Goal: Information Seeking & Learning: Obtain resource

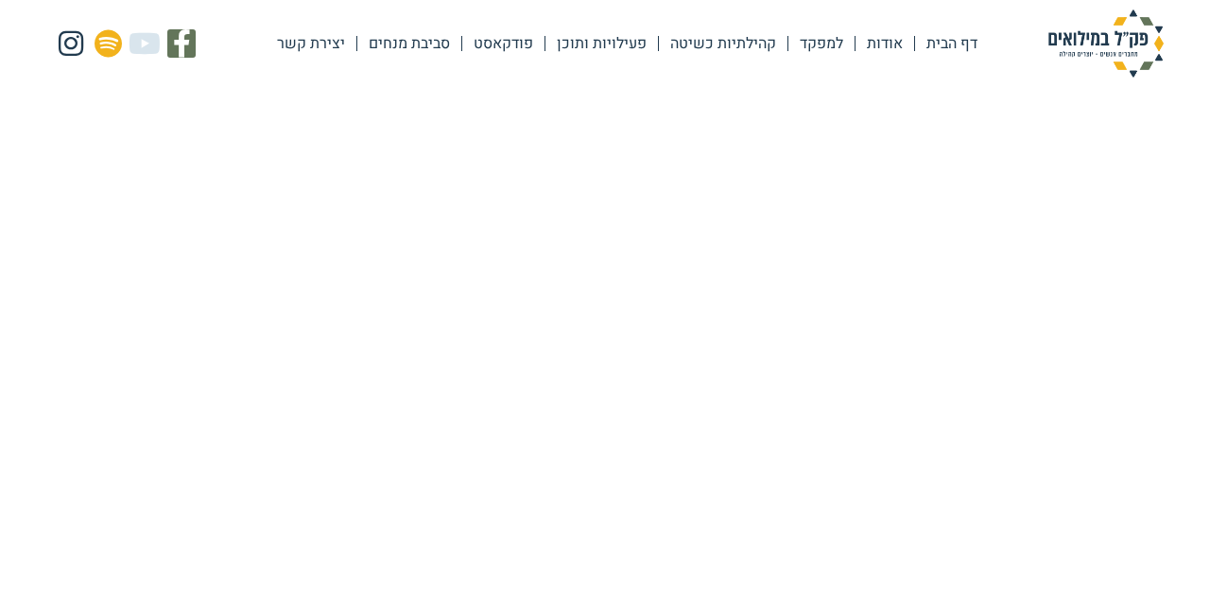
click at [603, 41] on link "פעילויות ותוכן" at bounding box center [602, 43] width 113 height 43
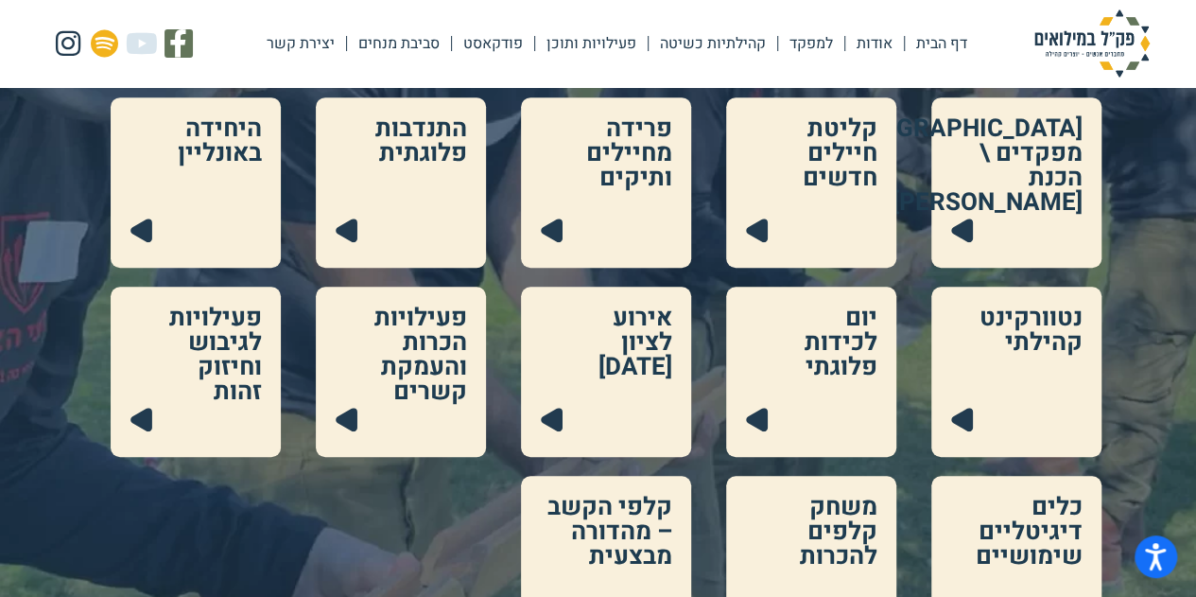
scroll to position [662, 0]
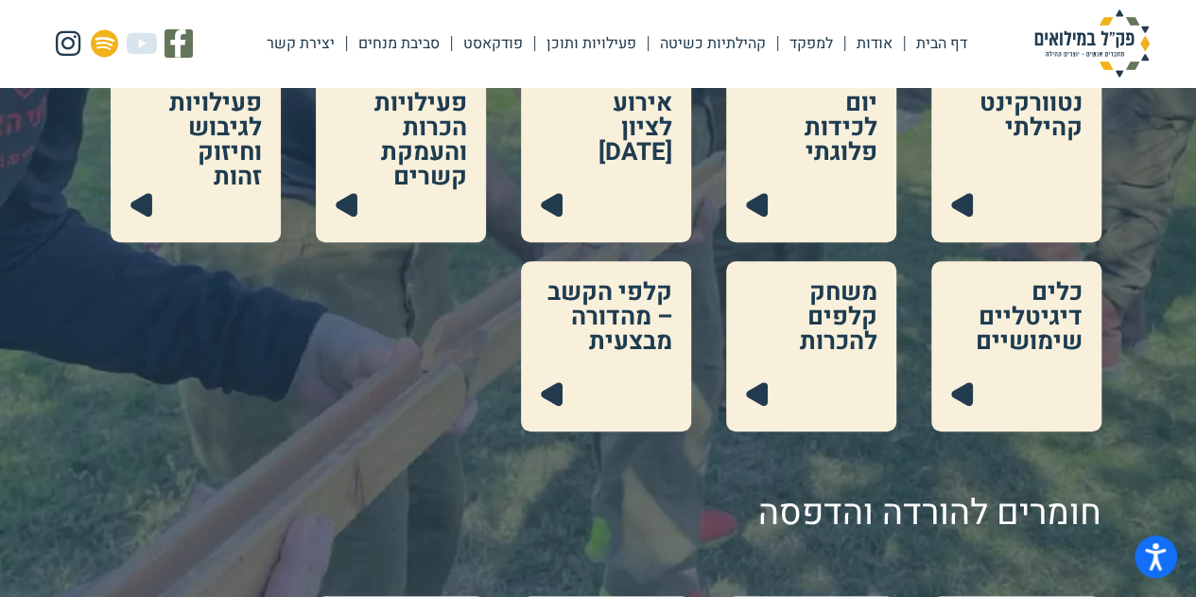
click at [824, 338] on link at bounding box center [811, 346] width 170 height 170
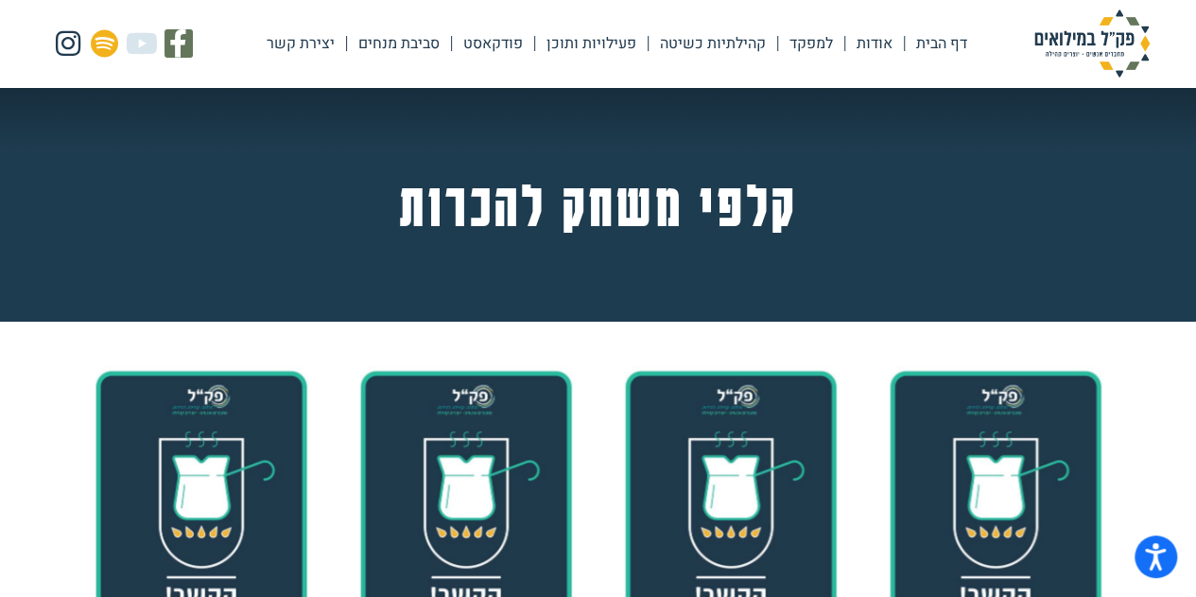
click at [573, 48] on link "פעילויות ותוכן" at bounding box center [591, 43] width 113 height 43
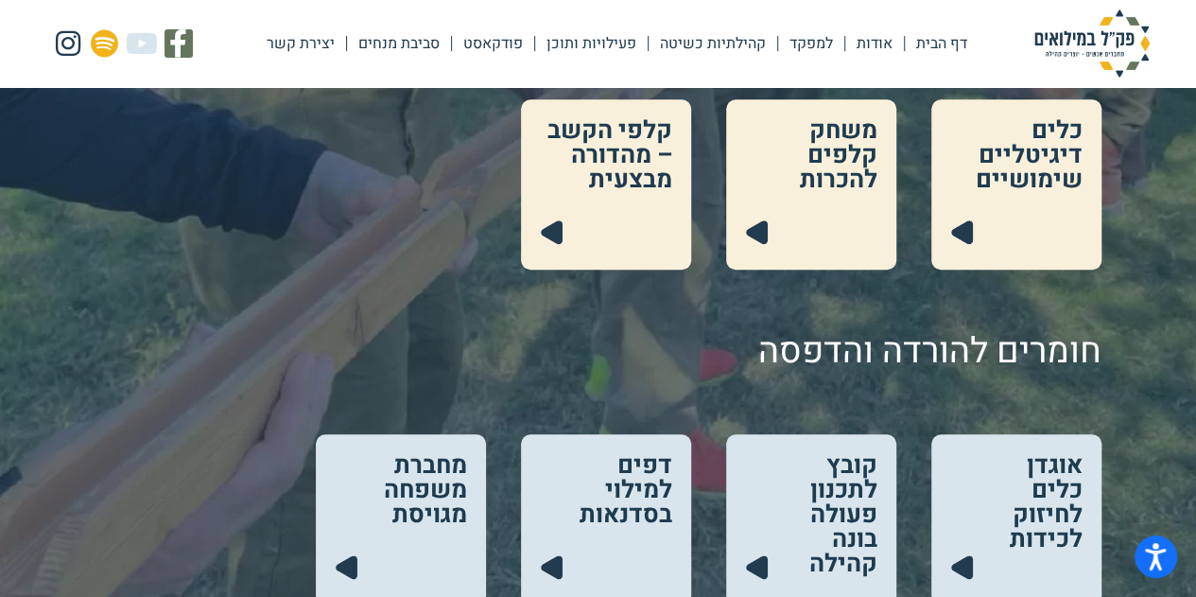
scroll to position [1040, 0]
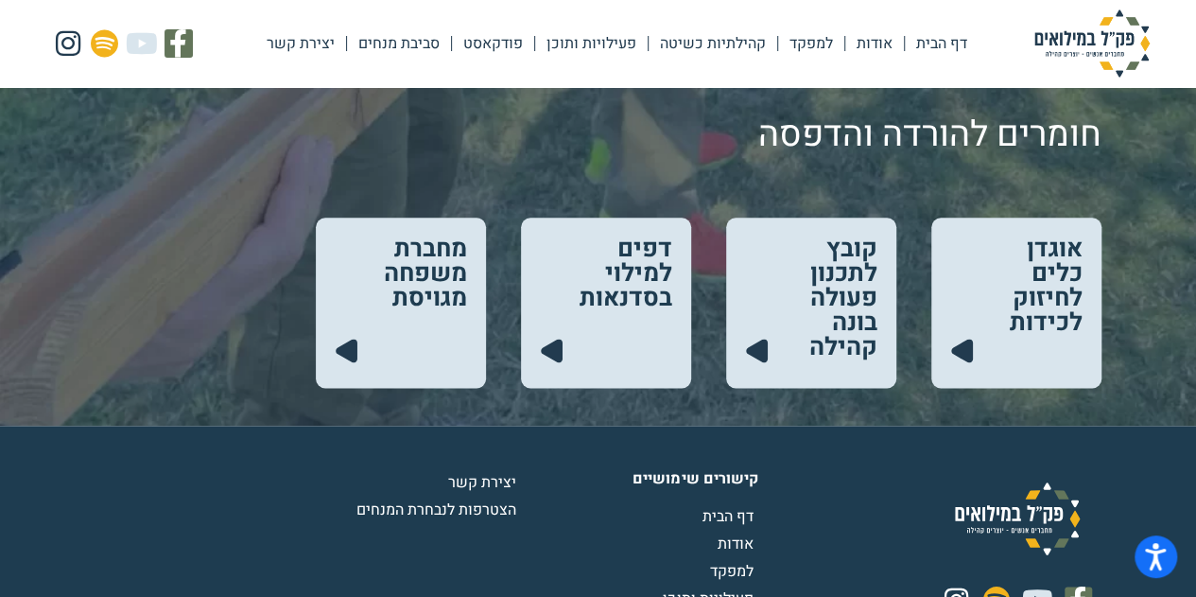
click at [839, 287] on link at bounding box center [811, 302] width 170 height 170
click at [992, 268] on link at bounding box center [1016, 302] width 170 height 170
click at [824, 286] on link at bounding box center [811, 302] width 170 height 170
click at [615, 296] on link at bounding box center [606, 302] width 170 height 170
click at [381, 267] on link at bounding box center [401, 302] width 170 height 170
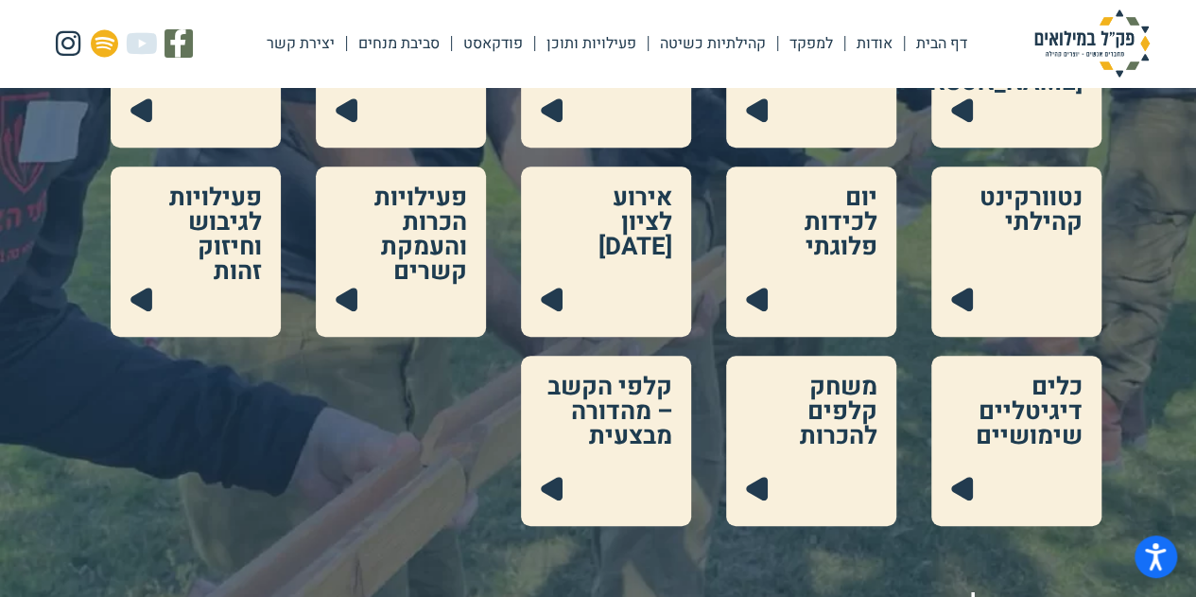
scroll to position [473, 0]
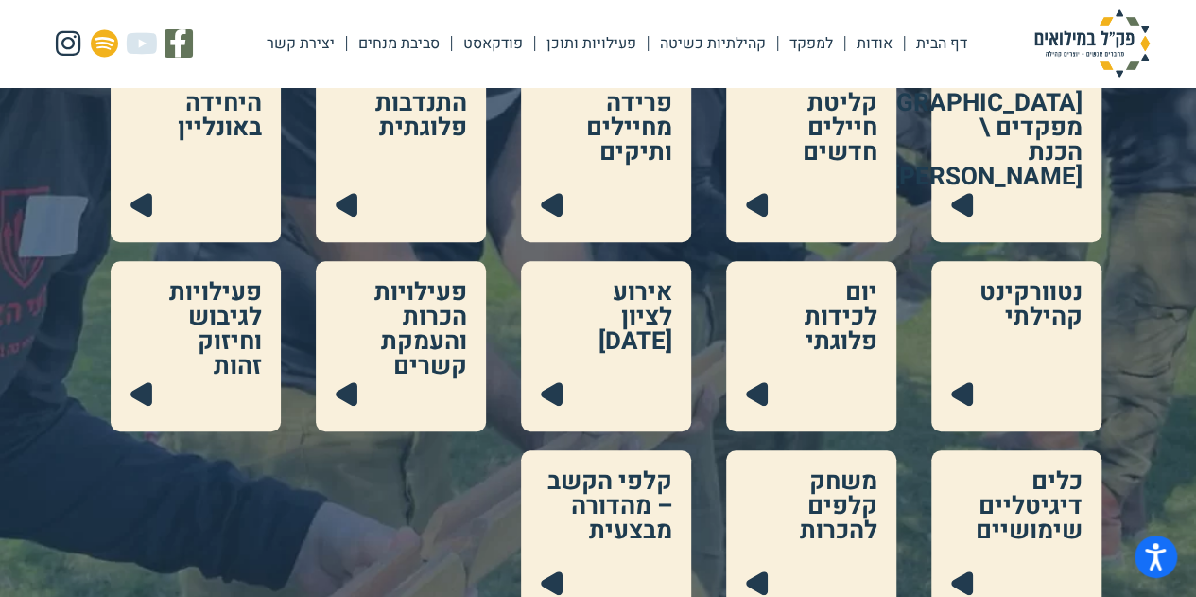
click at [187, 325] on link at bounding box center [196, 346] width 170 height 170
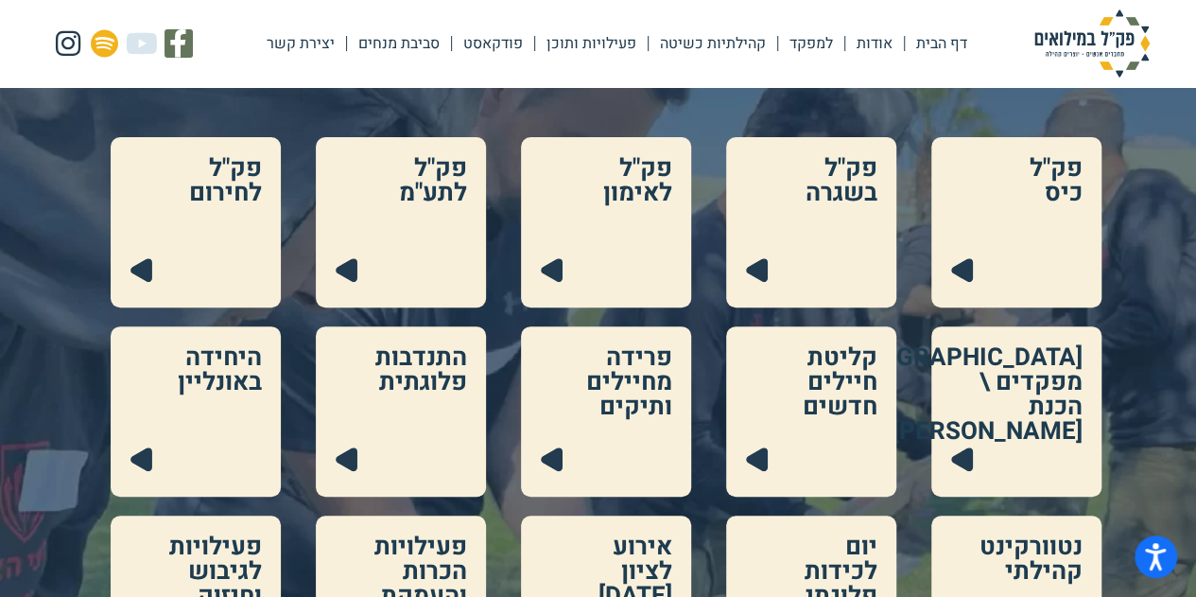
scroll to position [189, 0]
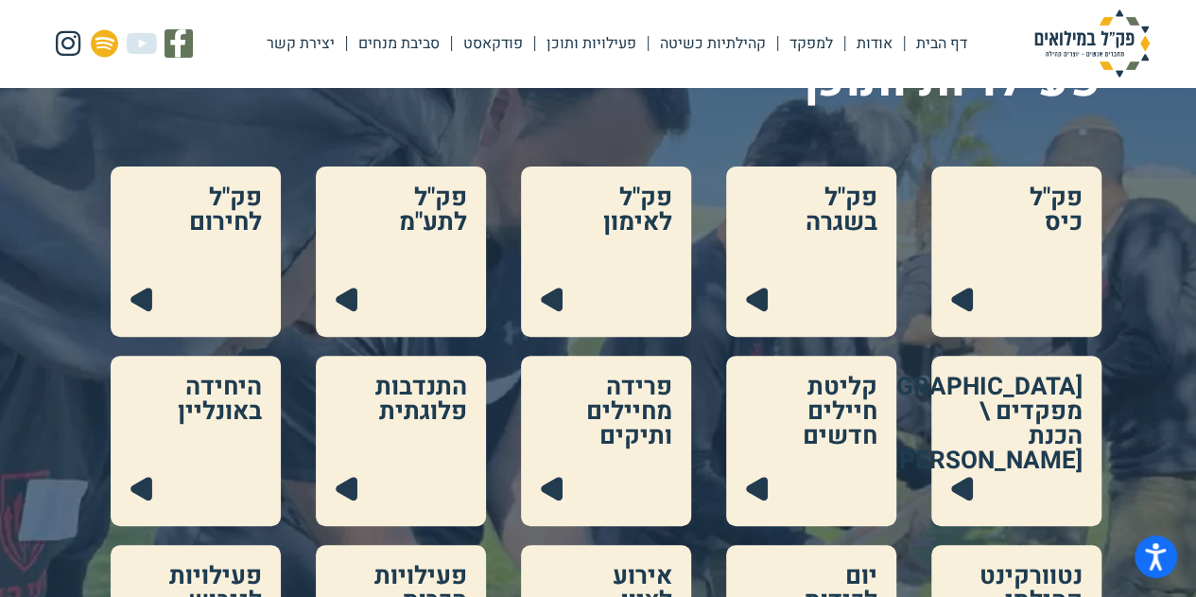
click at [830, 218] on link at bounding box center [811, 251] width 170 height 170
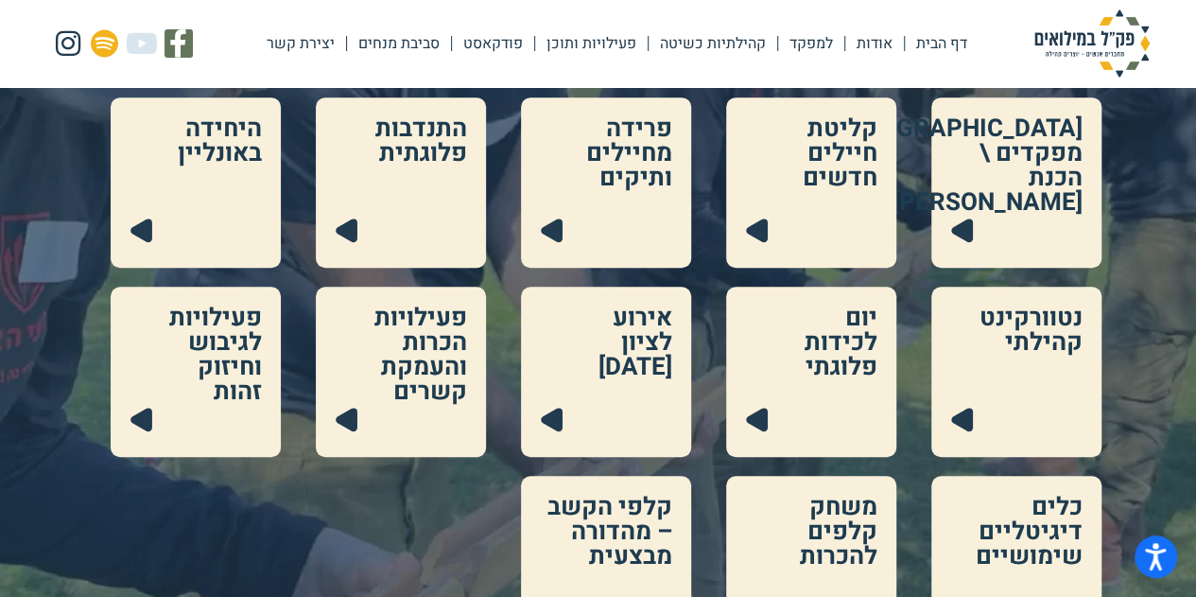
scroll to position [473, 0]
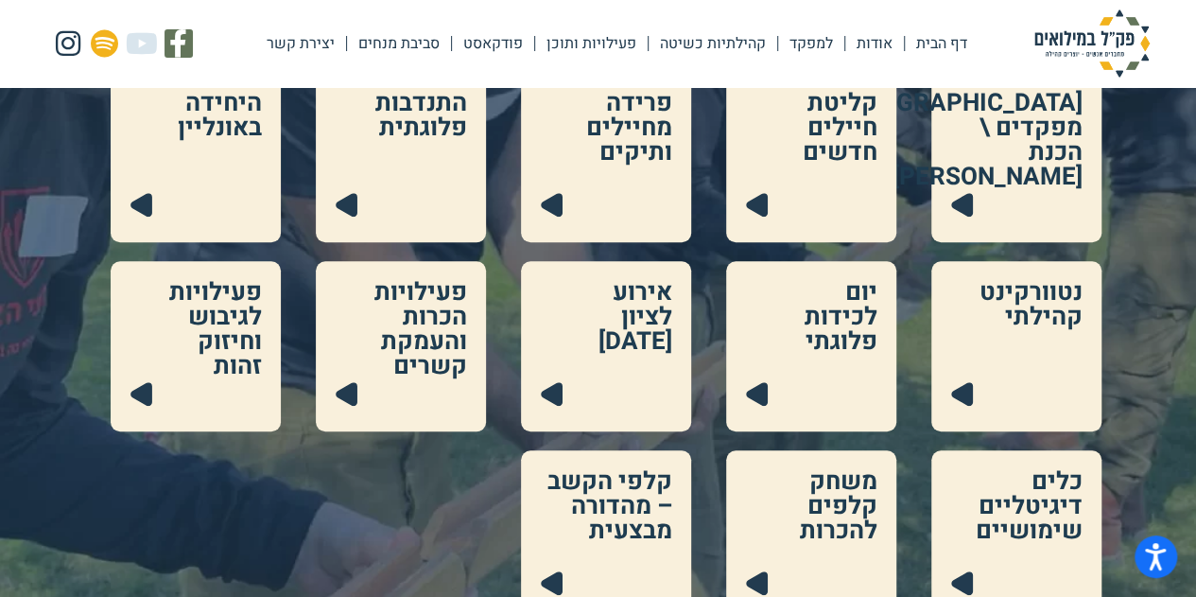
click at [781, 325] on link at bounding box center [811, 346] width 170 height 170
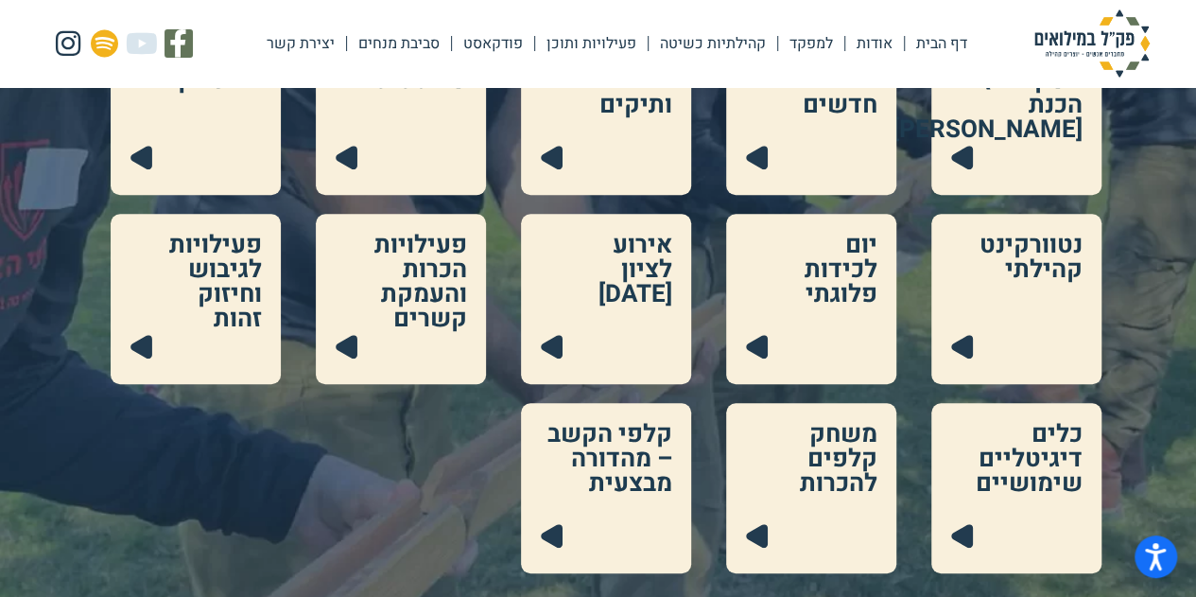
scroll to position [567, 0]
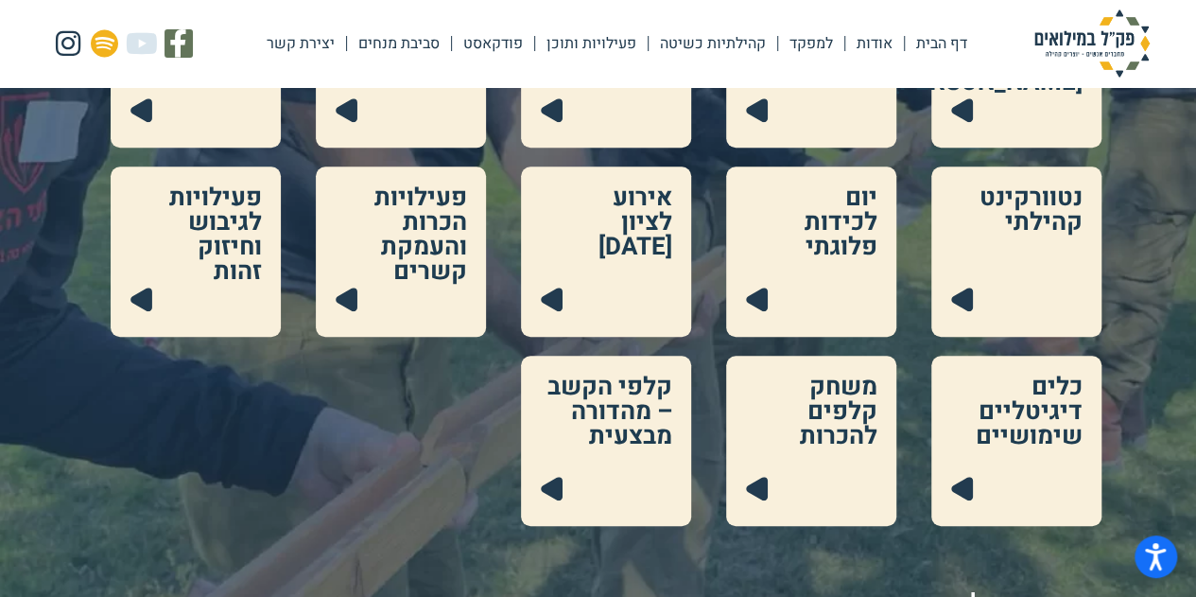
click at [824, 417] on link at bounding box center [811, 440] width 170 height 170
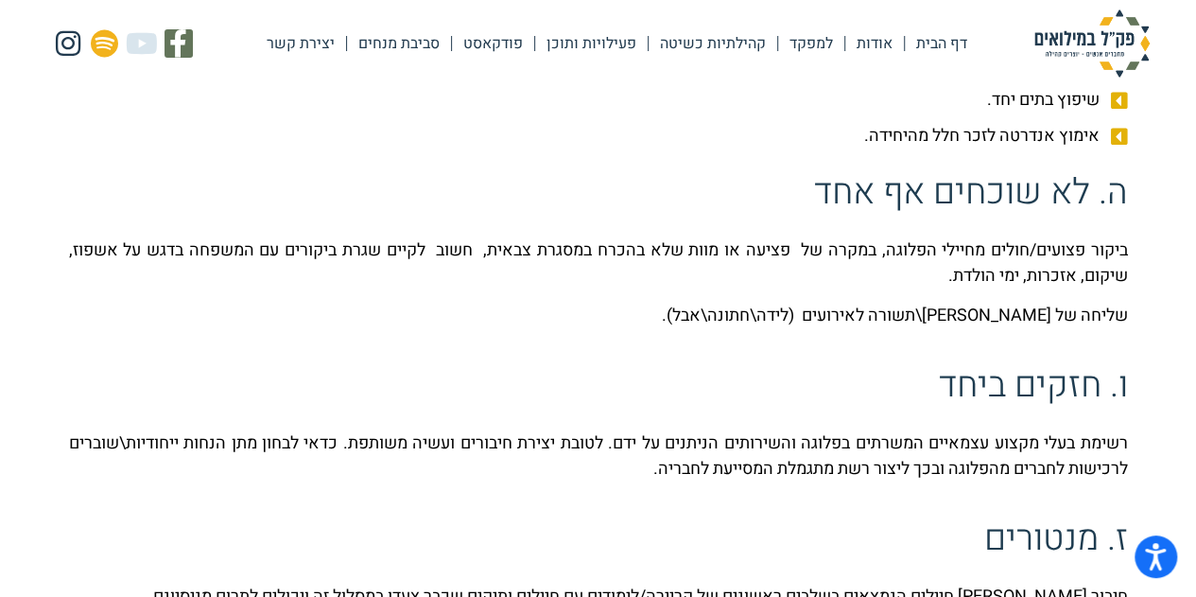
scroll to position [2453, 0]
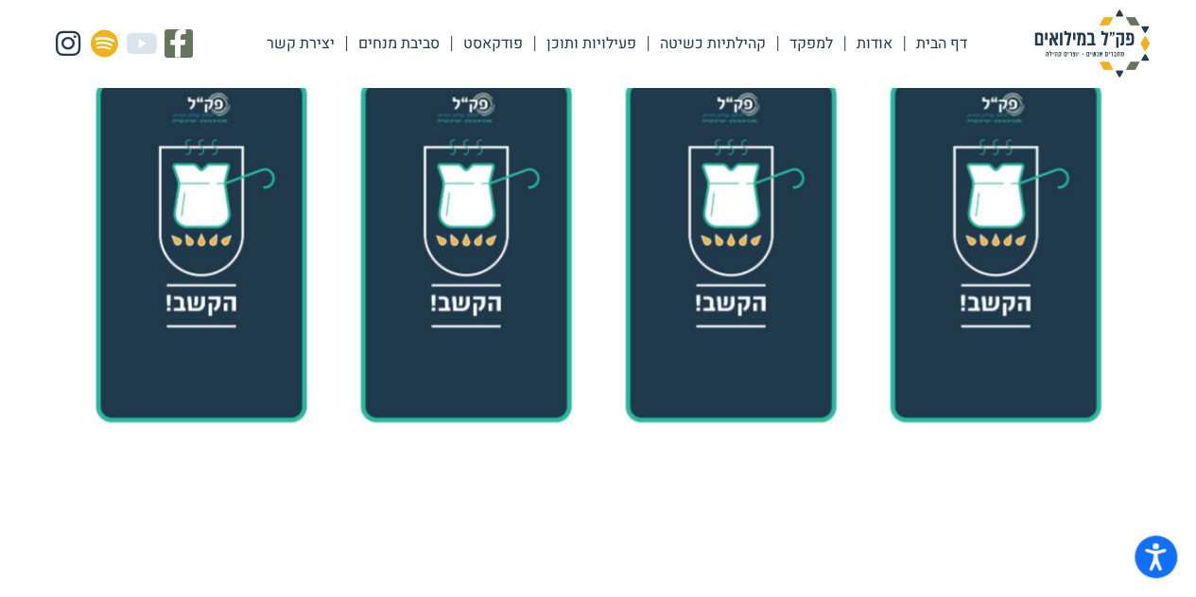
scroll to position [1702, 0]
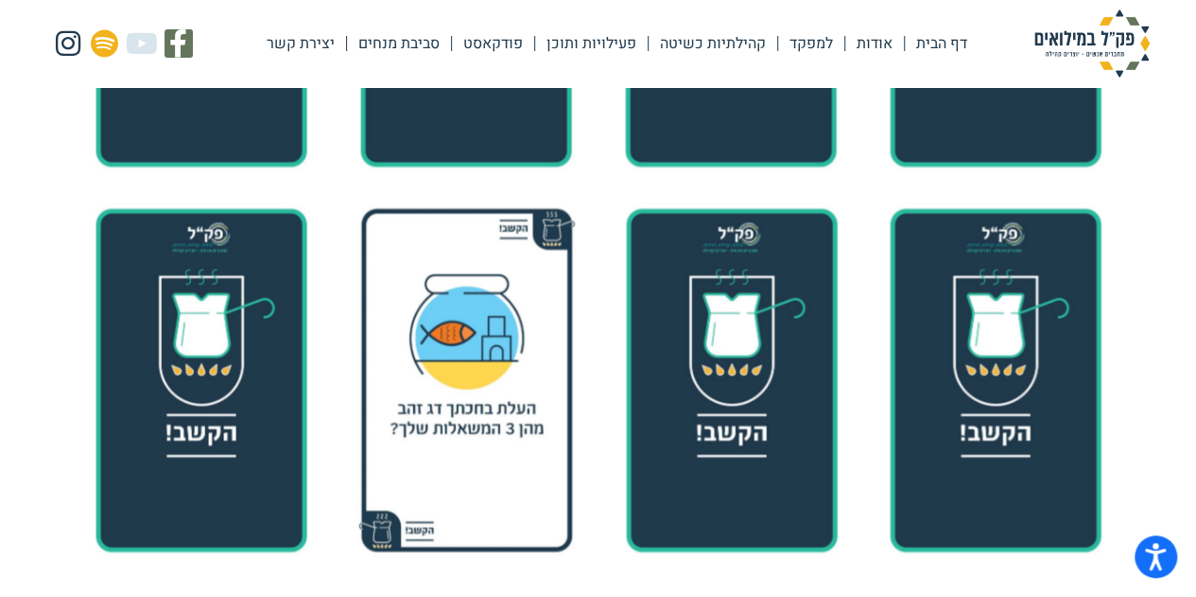
click at [455, 383] on img at bounding box center [466, 379] width 224 height 355
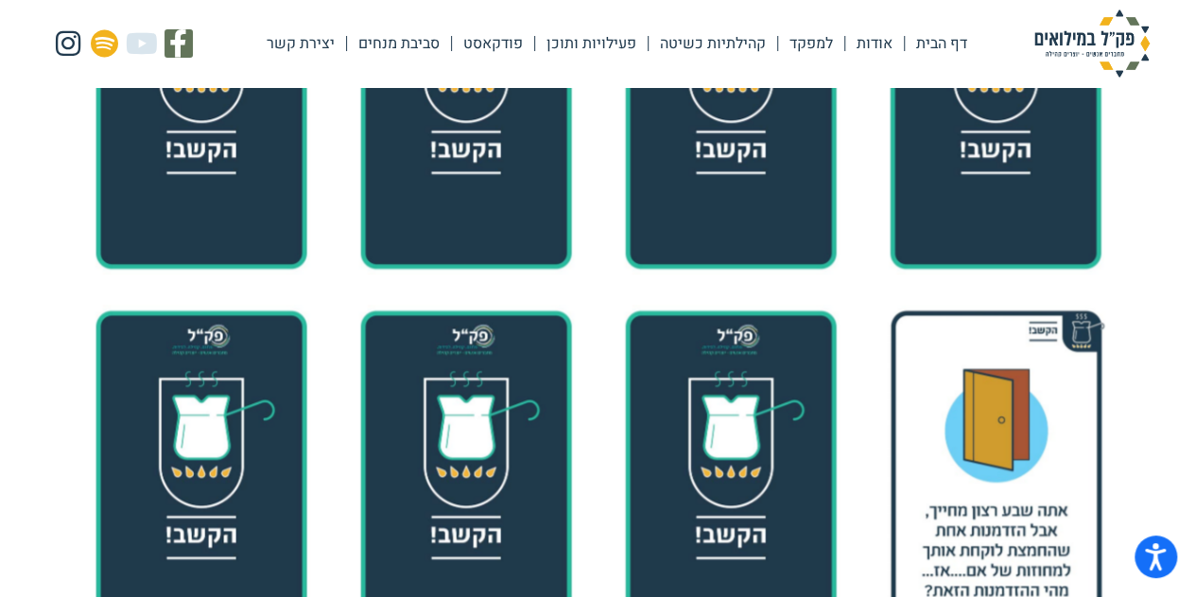
scroll to position [4444, 0]
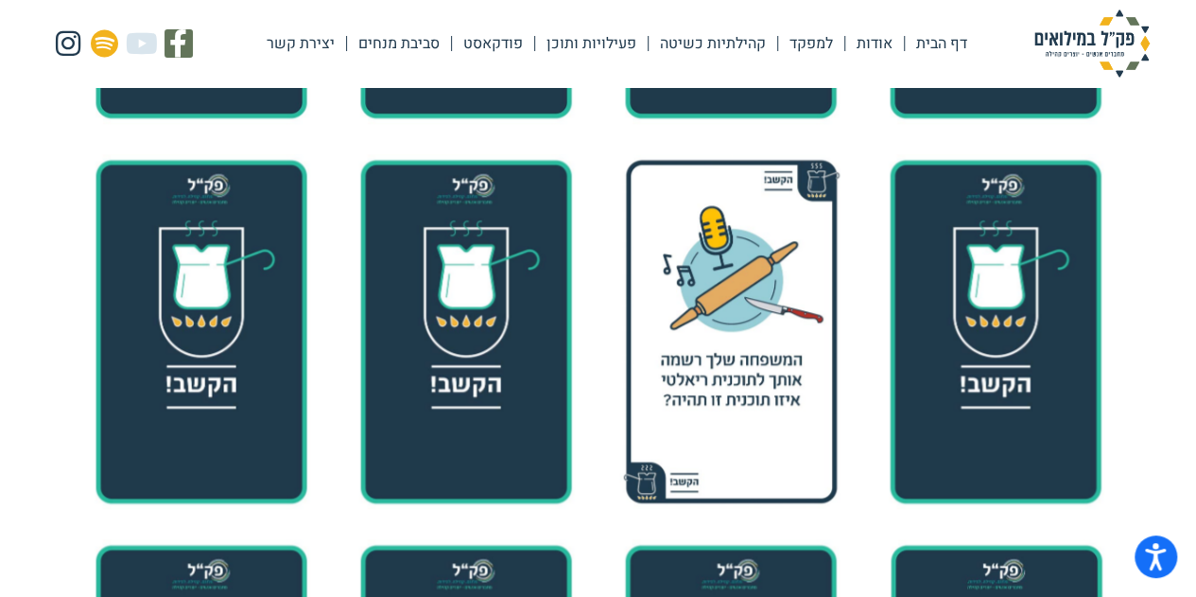
click at [734, 326] on img at bounding box center [730, 331] width 224 height 355
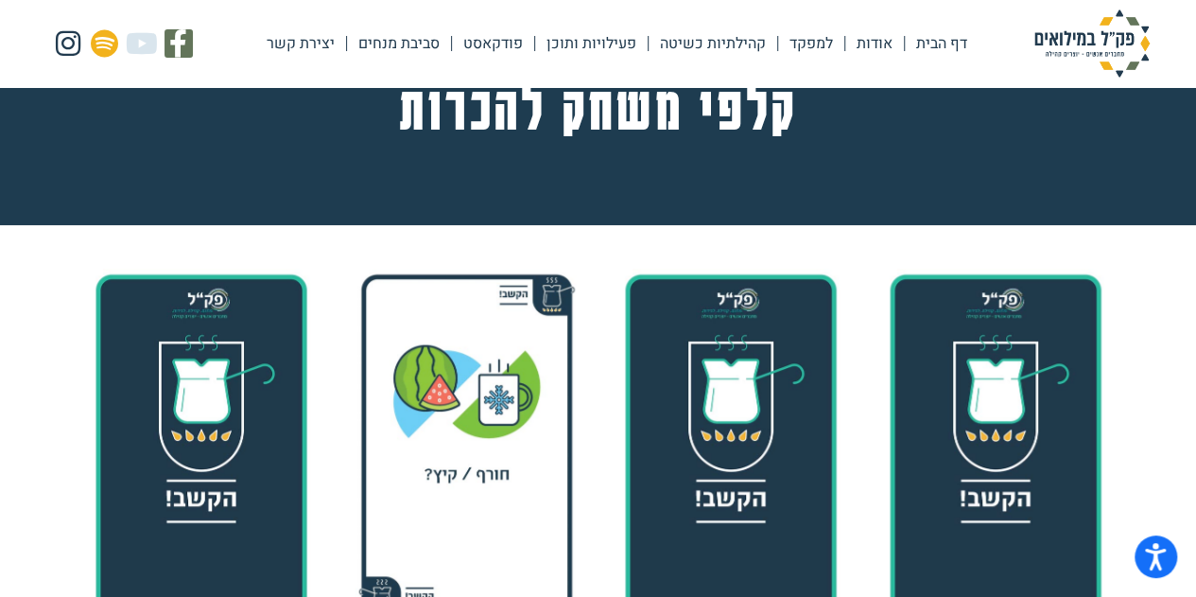
scroll to position [284, 0]
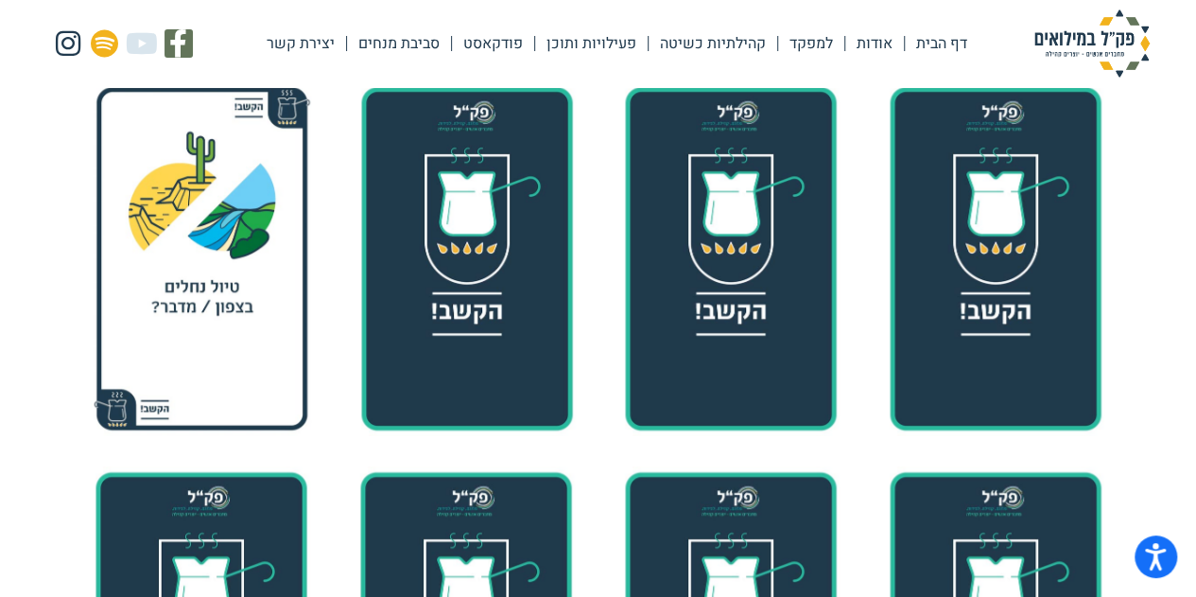
click at [229, 245] on img at bounding box center [201, 258] width 224 height 355
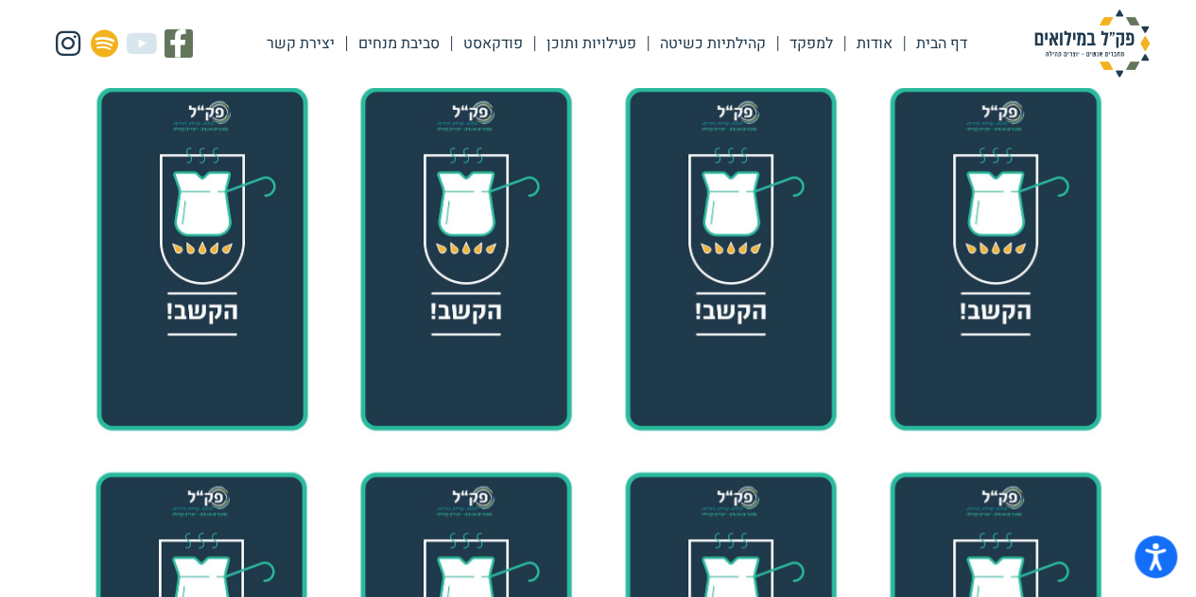
click at [592, 44] on link "פעילויות ותוכן" at bounding box center [591, 43] width 113 height 43
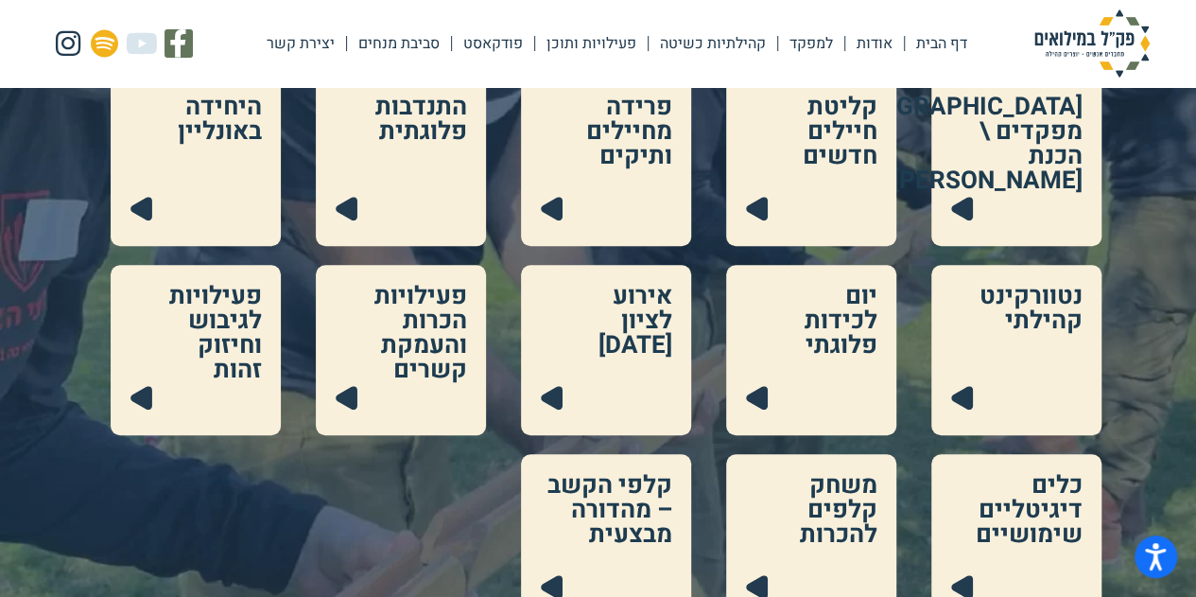
scroll to position [662, 0]
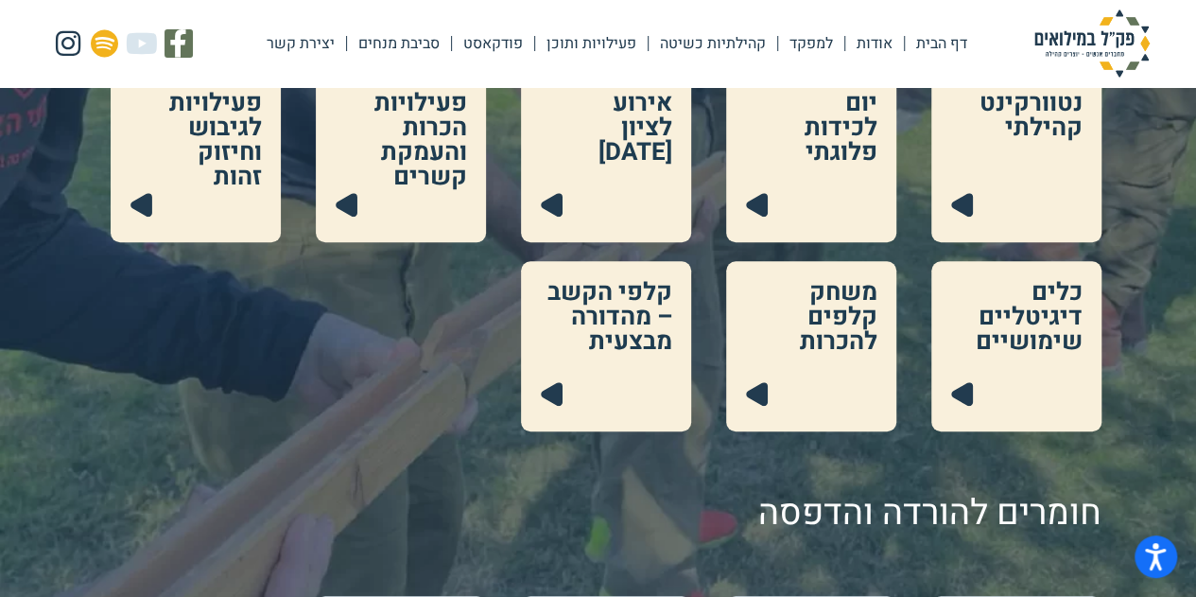
click at [822, 368] on link at bounding box center [811, 346] width 170 height 170
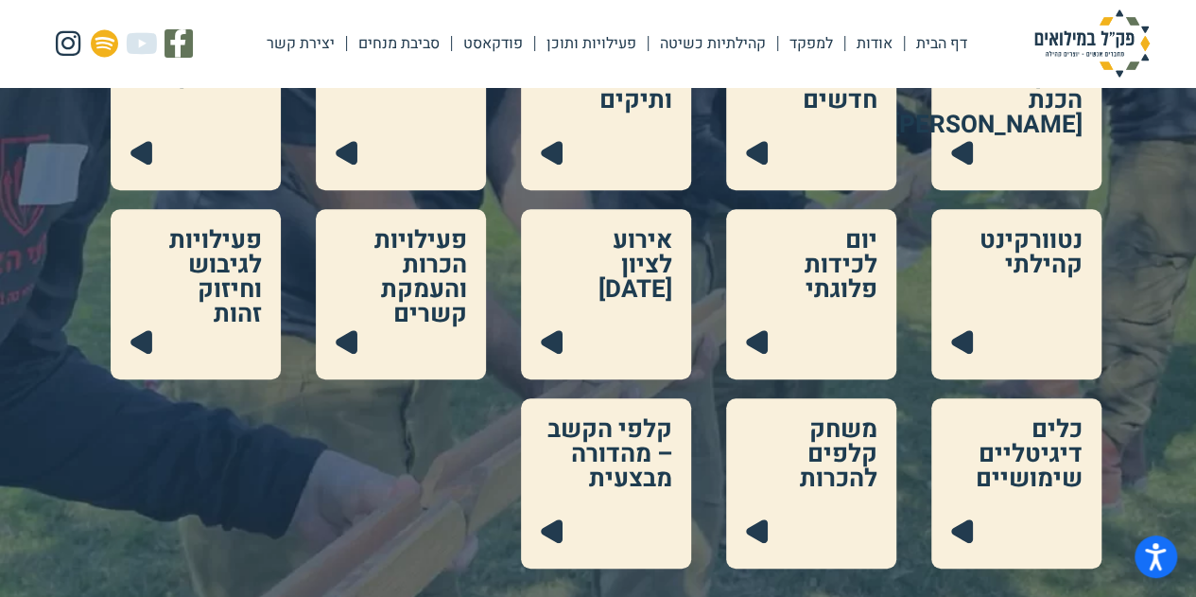
scroll to position [473, 0]
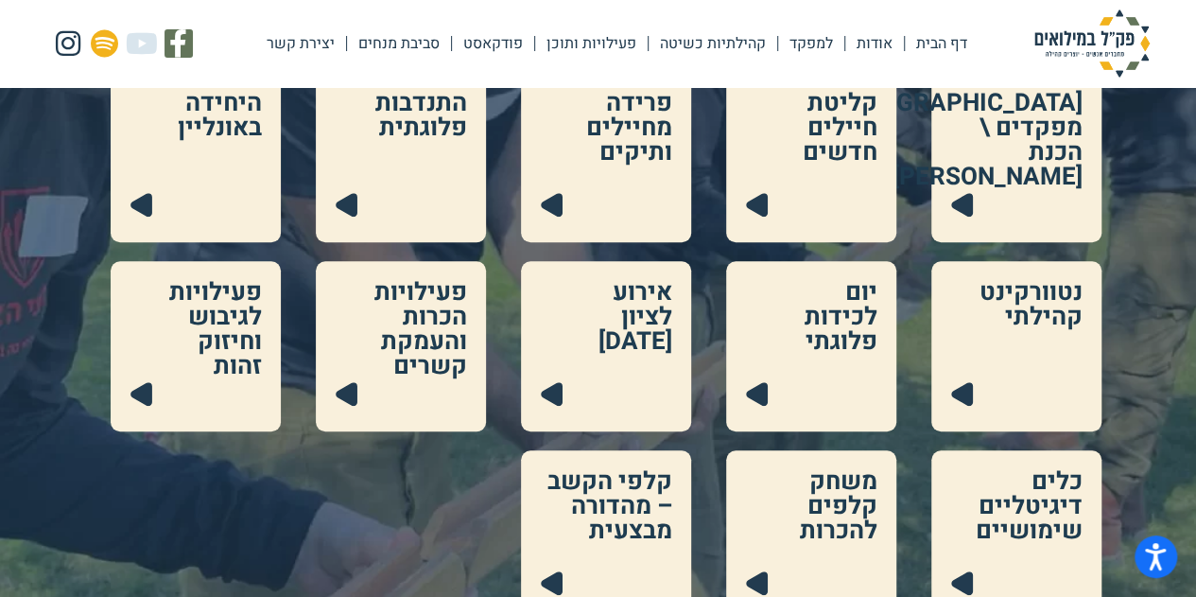
click at [220, 335] on link at bounding box center [196, 346] width 170 height 170
click at [449, 341] on link at bounding box center [401, 346] width 170 height 170
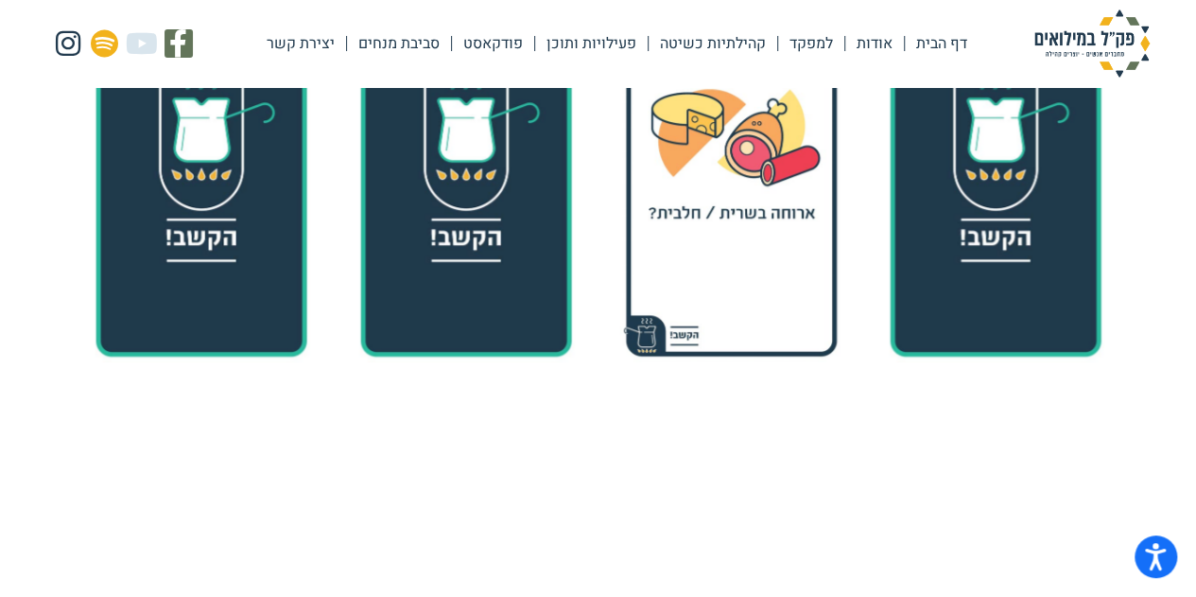
scroll to position [378, 0]
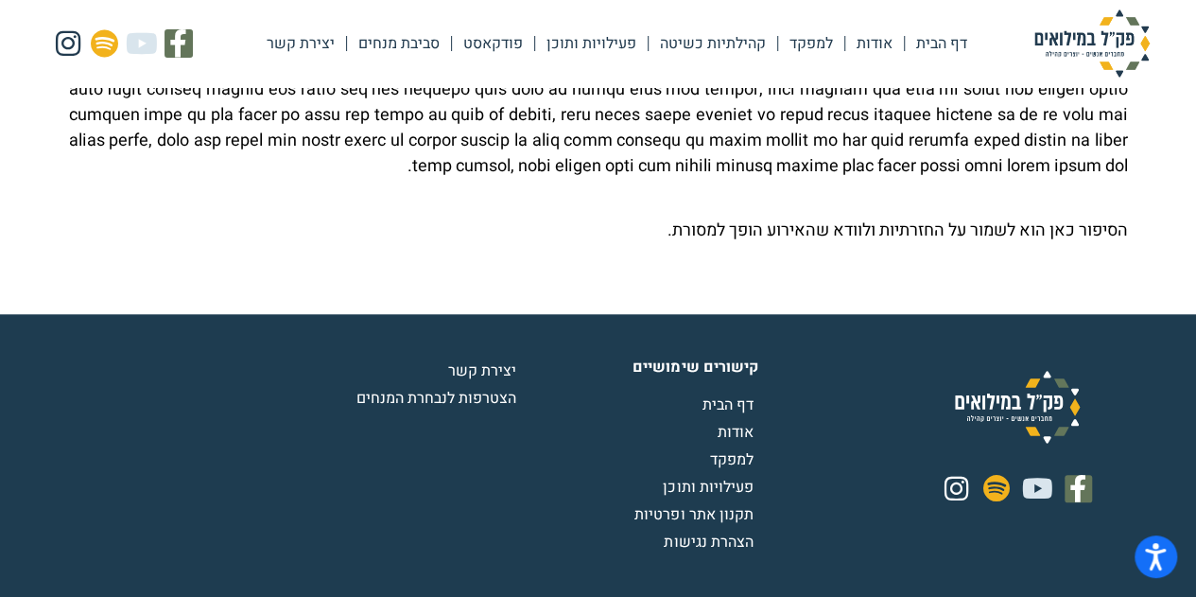
scroll to position [846, 0]
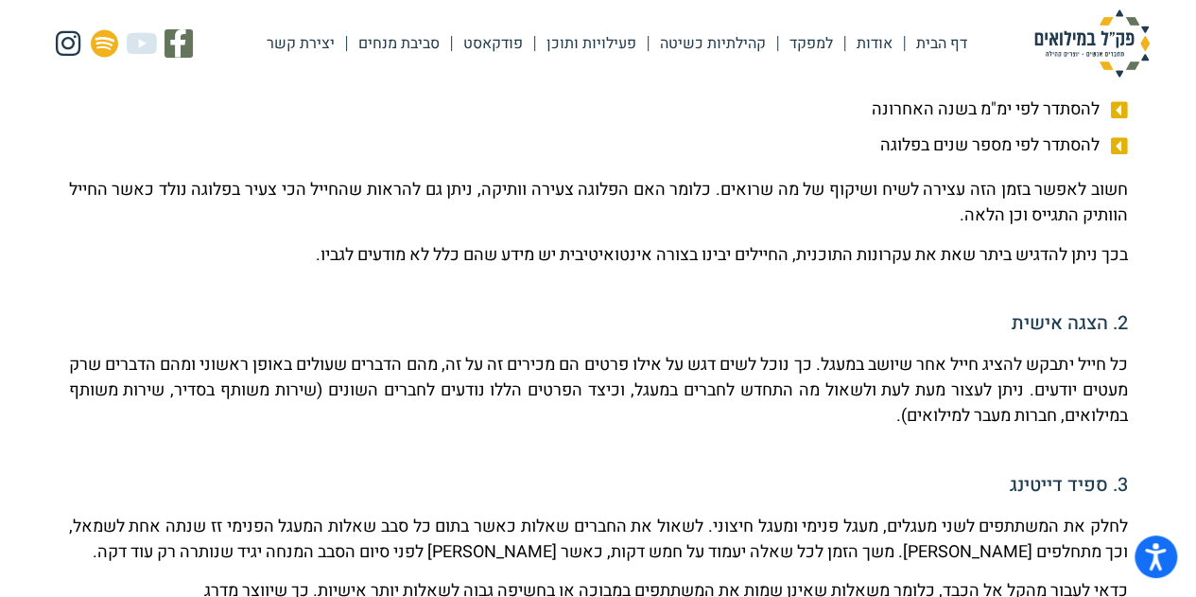
scroll to position [375, 0]
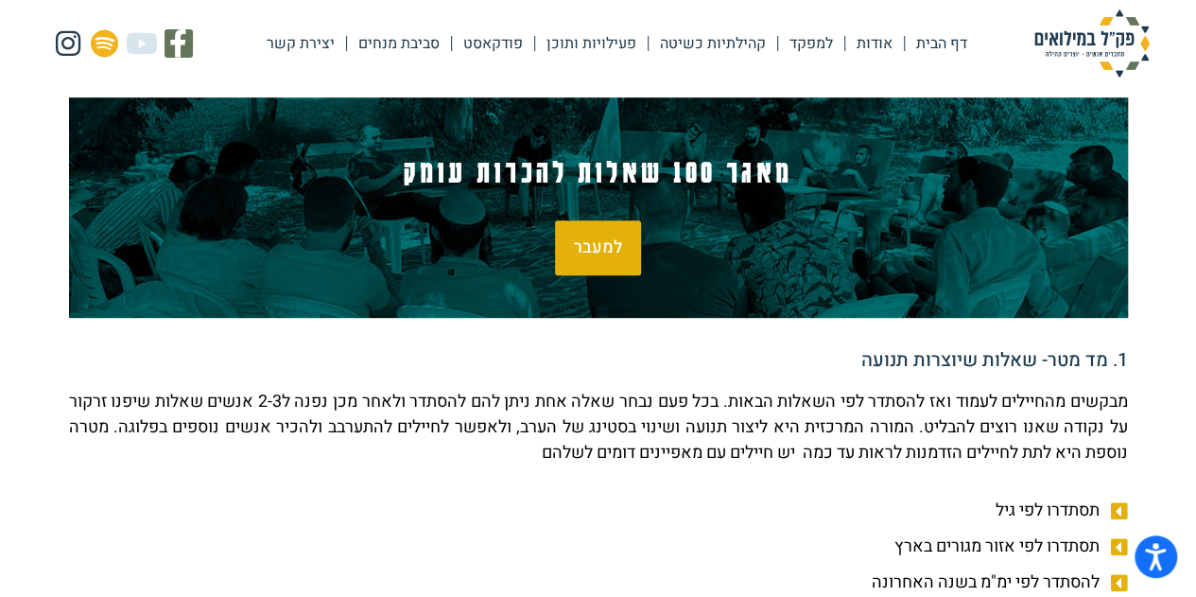
click at [613, 247] on span "למעבר" at bounding box center [598, 247] width 48 height 17
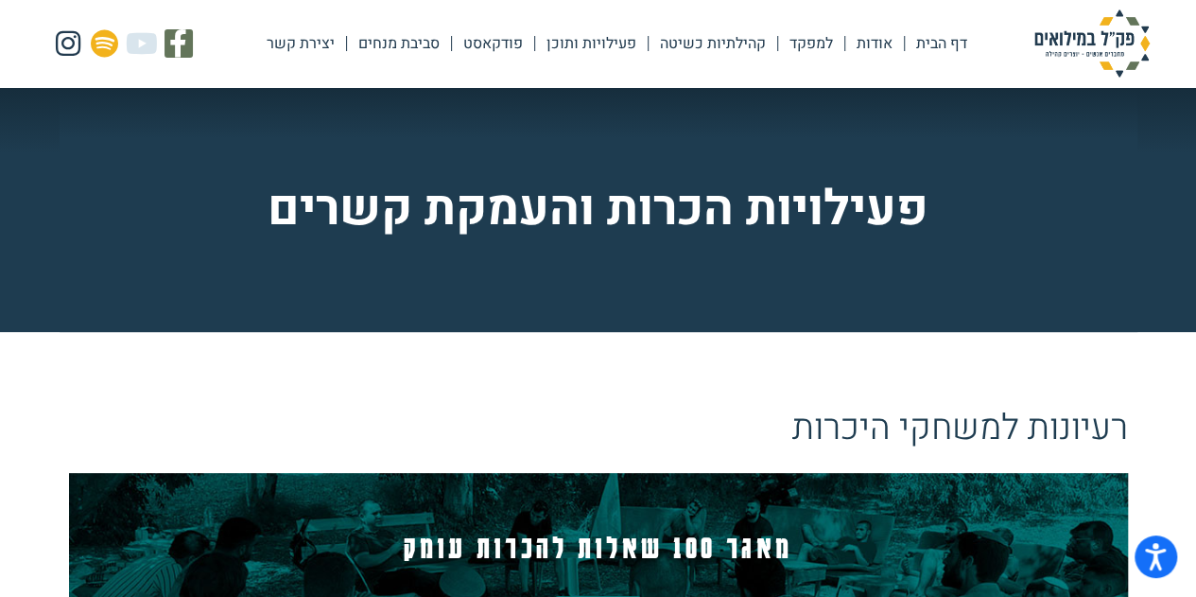
click at [806, 46] on link "למפקד" at bounding box center [811, 43] width 66 height 43
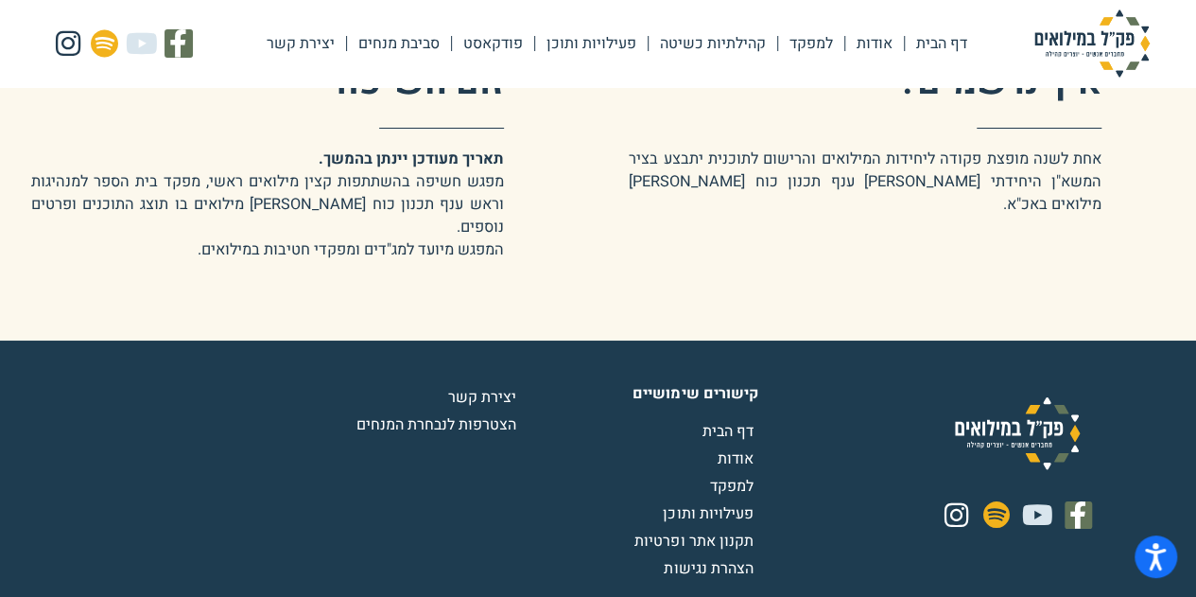
scroll to position [3124, 0]
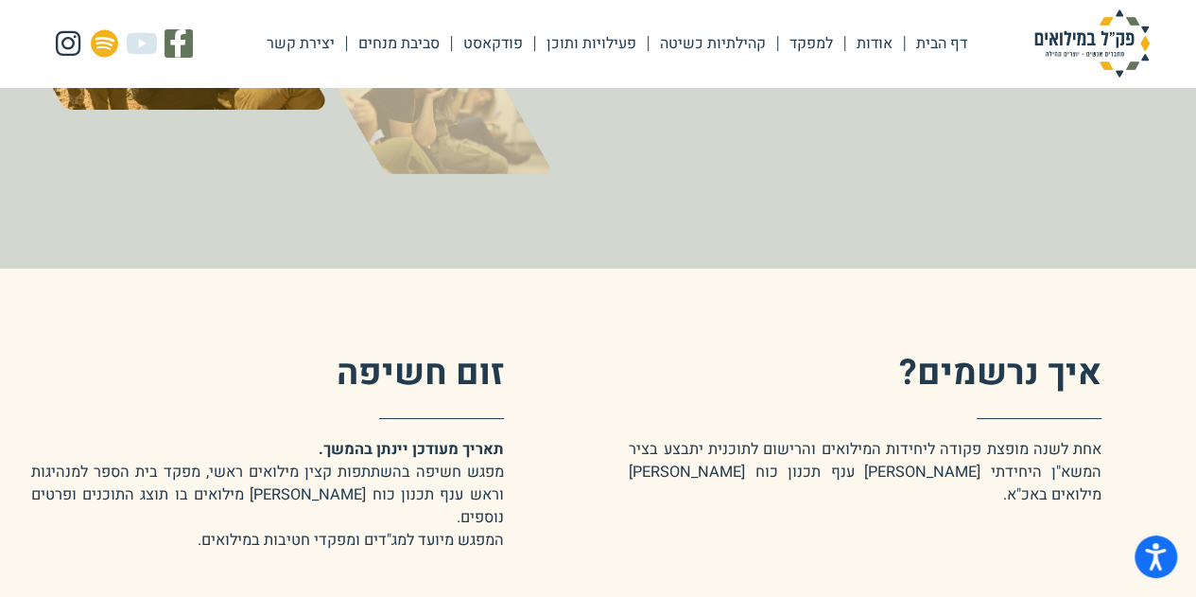
click at [610, 45] on link "פעילויות ותוכן" at bounding box center [591, 43] width 113 height 43
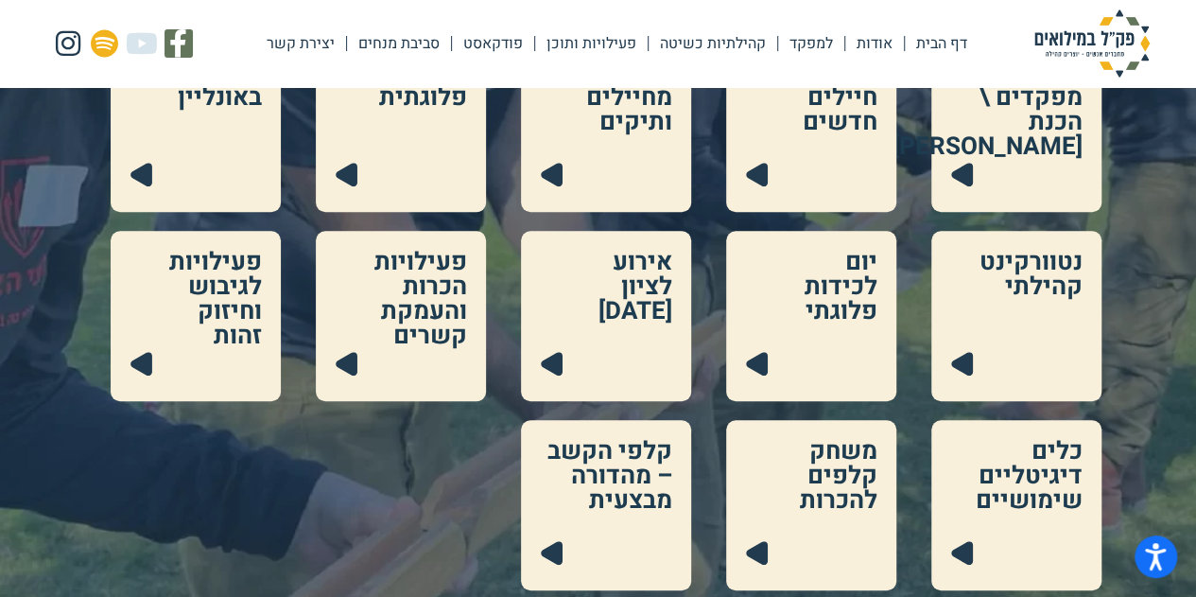
scroll to position [567, 0]
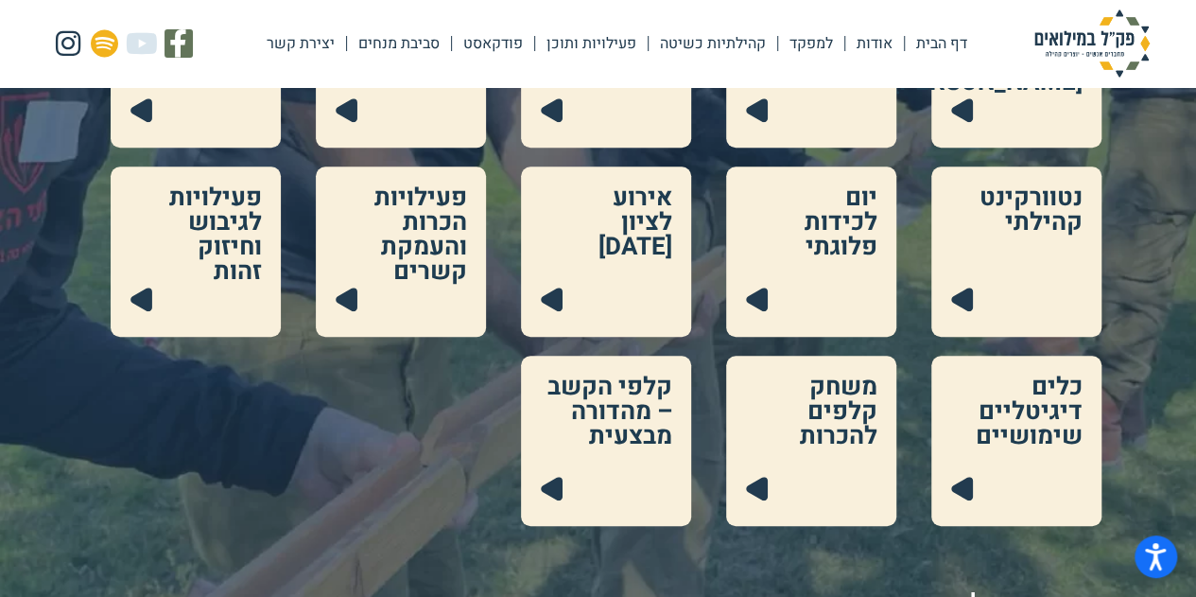
click at [257, 275] on link at bounding box center [196, 251] width 170 height 170
click at [422, 257] on link at bounding box center [401, 251] width 170 height 170
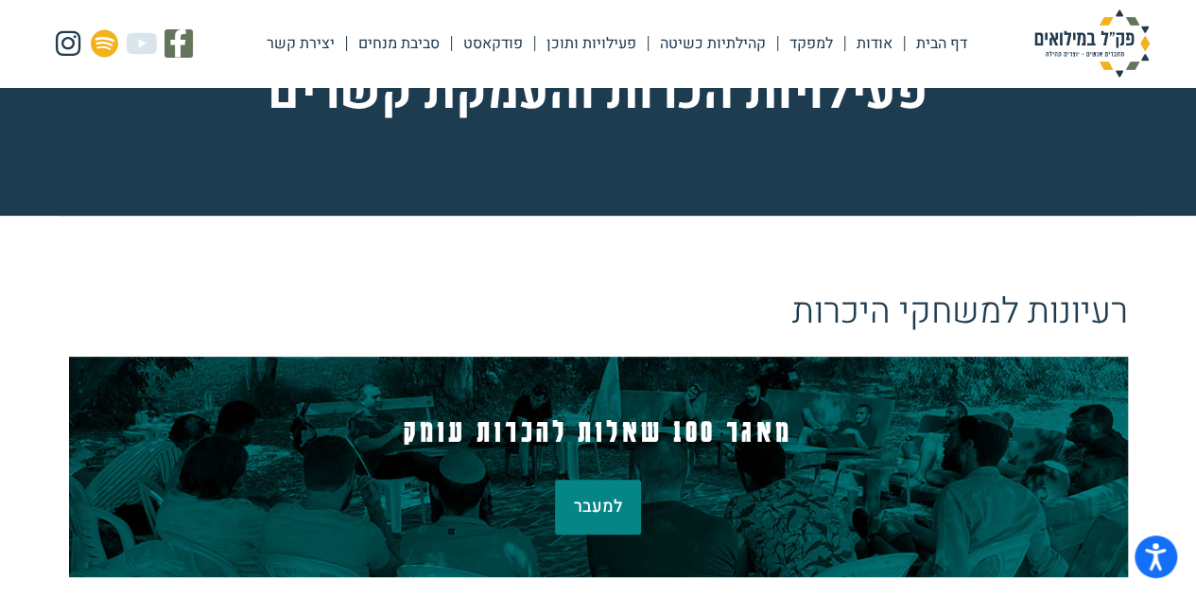
scroll to position [284, 0]
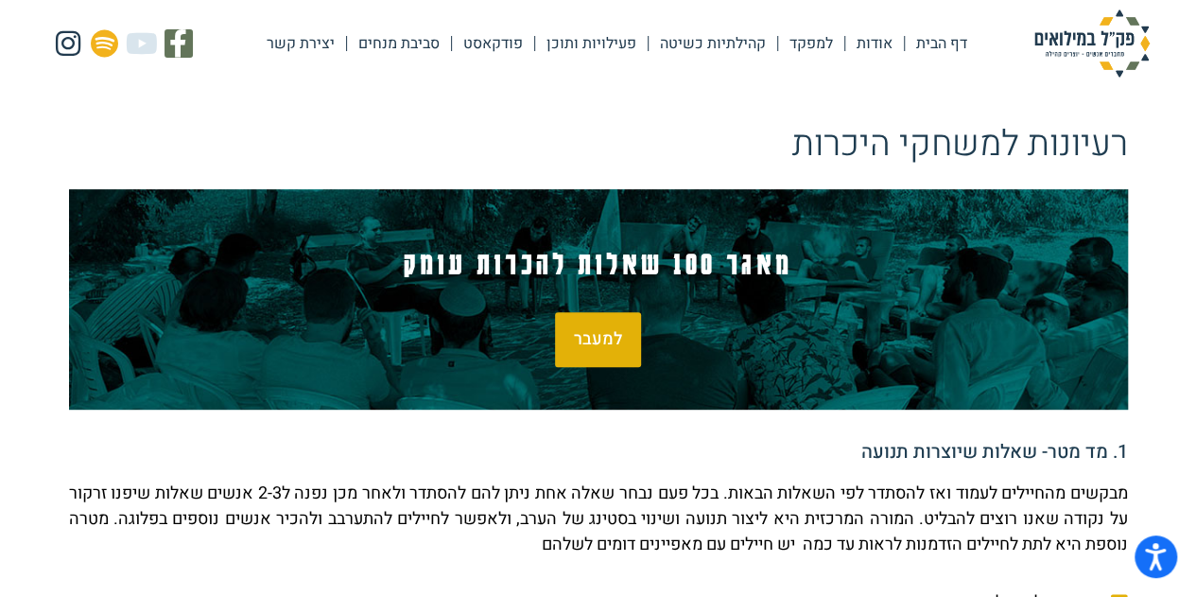
click at [605, 338] on span "למעבר" at bounding box center [598, 339] width 48 height 17
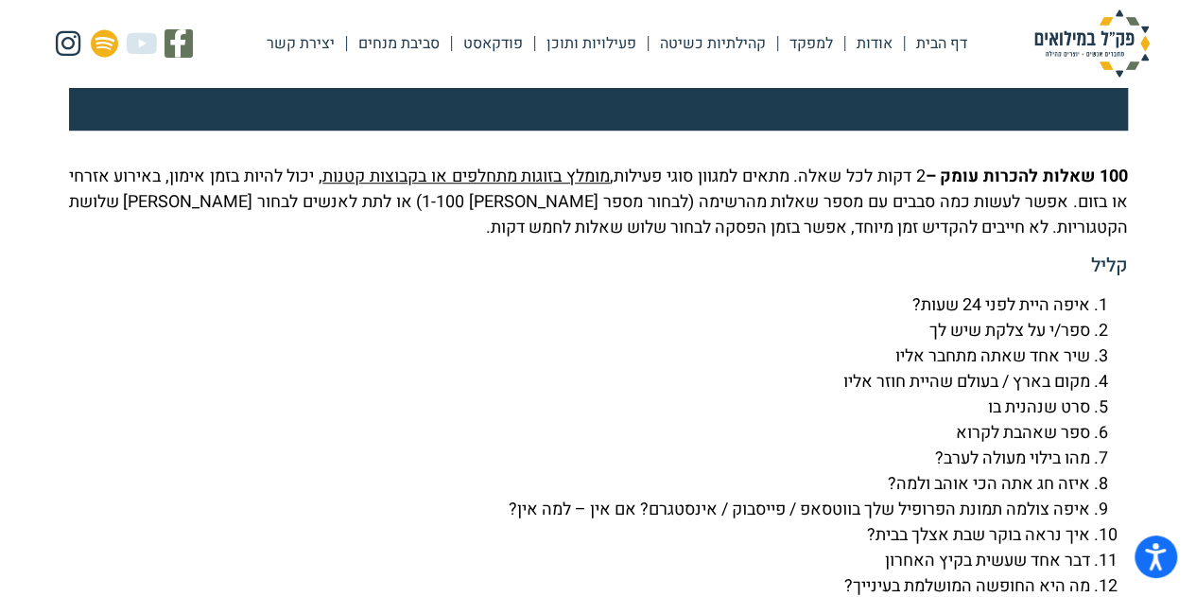
scroll to position [4246, 0]
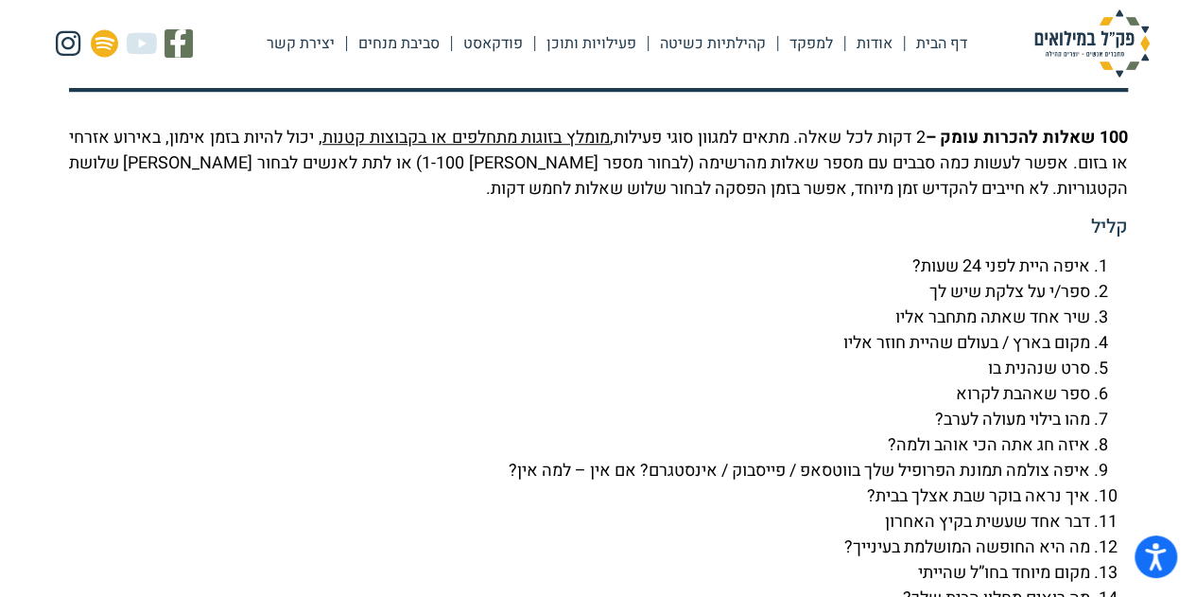
click at [1072, 279] on li "איפה היית לפני 24 שעות?" at bounding box center [579, 266] width 1021 height 26
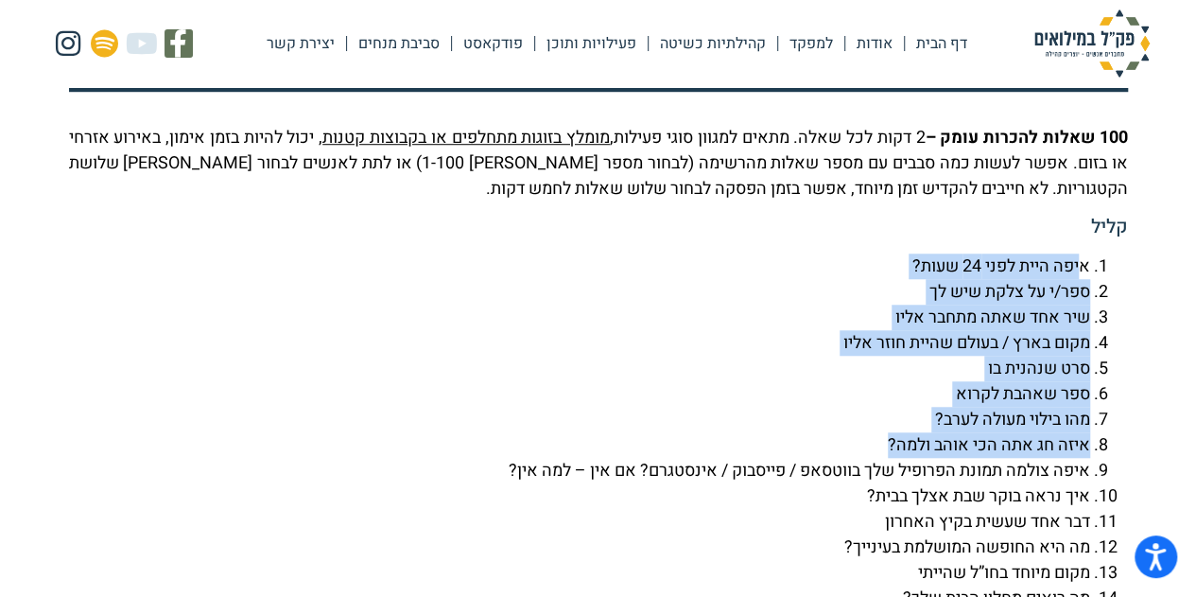
drag, startPoint x: 1083, startPoint y: 317, endPoint x: 812, endPoint y: 505, distance: 329.4
click at [630, 279] on li "איפה היית לפני 24 שעות?" at bounding box center [579, 266] width 1021 height 26
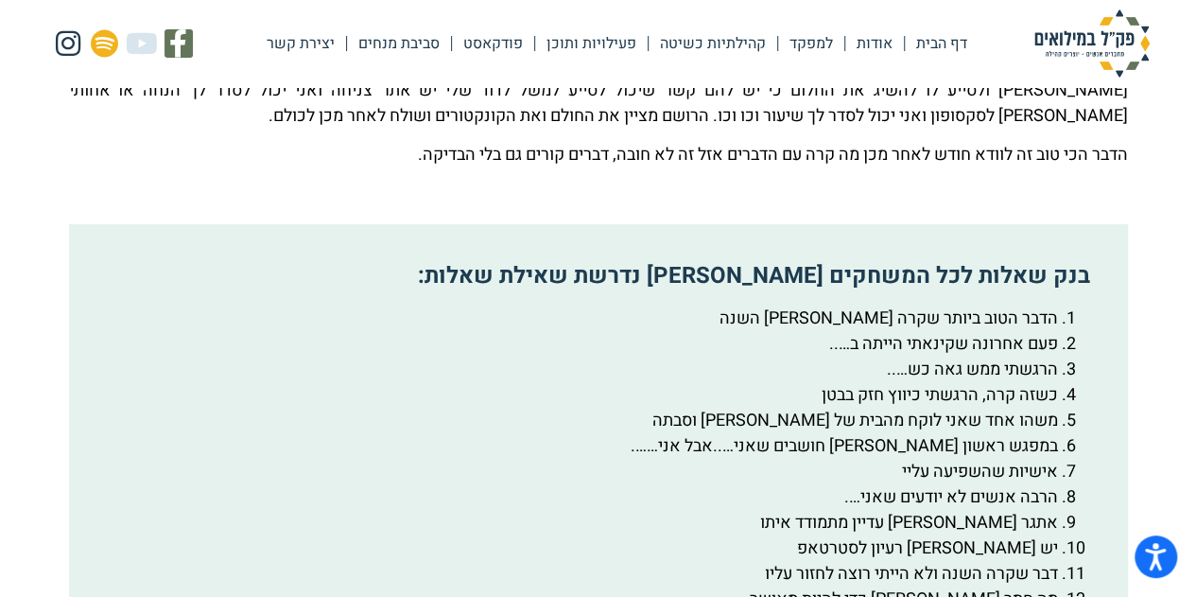
scroll to position [3017, 0]
drag, startPoint x: 1054, startPoint y: 369, endPoint x: 819, endPoint y: 373, distance: 235.5
click at [819, 332] on li "הדבר הטוב ביותר שקרה [PERSON_NAME] השנה" at bounding box center [579, 319] width 958 height 26
copy li "הדבר הטוב ביותר שקרה [PERSON_NAME] השנה"
drag, startPoint x: 1055, startPoint y: 395, endPoint x: 781, endPoint y: 401, distance: 274.2
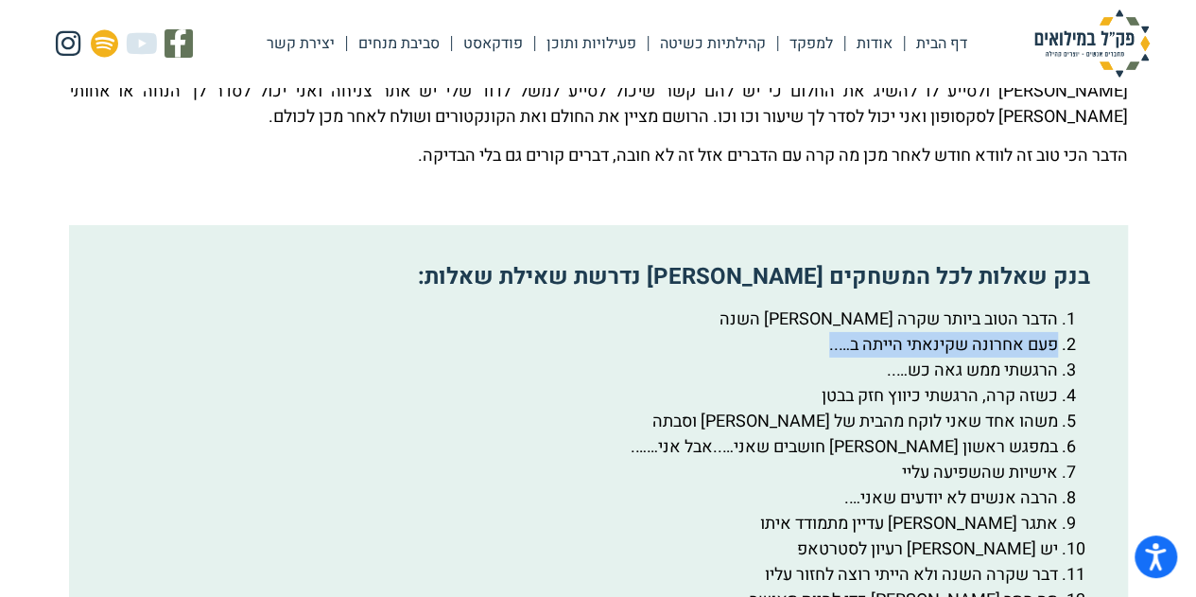
click at [781, 357] on li "פעם אחרונה שקינאתי הייתה ב….." at bounding box center [579, 345] width 958 height 26
copy li "פעם אחרונה שקינאתי הייתה ב….."
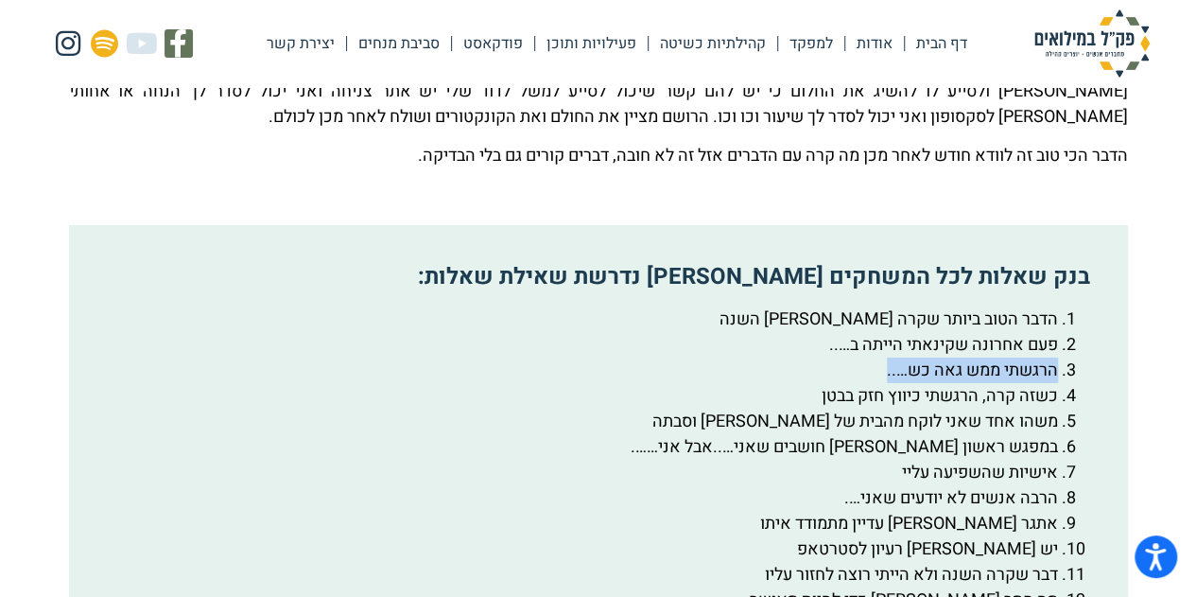
drag, startPoint x: 1057, startPoint y: 418, endPoint x: 875, endPoint y: 423, distance: 181.6
click at [875, 383] on li "הרגשתי ממש גאה כש….." at bounding box center [579, 370] width 958 height 26
copy li "הרגשתי ממש גאה כש….."
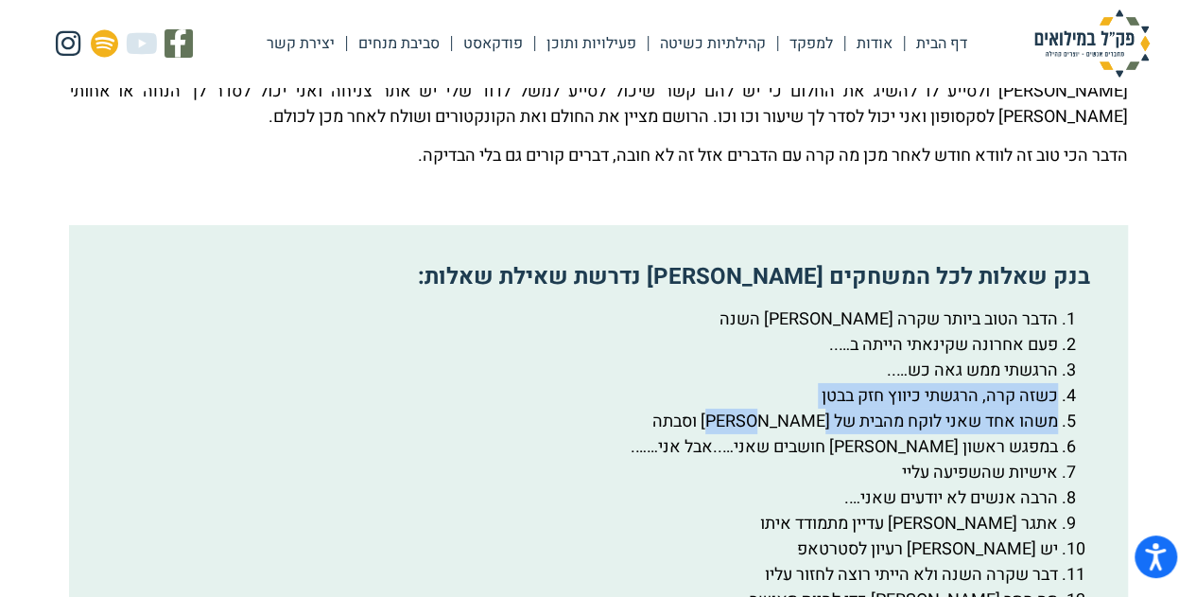
drag, startPoint x: 1054, startPoint y: 445, endPoint x: 770, endPoint y: 460, distance: 285.0
click at [802, 408] on li "כשזה קרה, הרגשתי כיווץ חזק בבטן" at bounding box center [579, 396] width 958 height 26
drag, startPoint x: 1055, startPoint y: 443, endPoint x: 767, endPoint y: 447, distance: 288.4
click at [767, 408] on li "כשזה קרה, הרגשתי כיווץ חזק בבטן" at bounding box center [579, 396] width 958 height 26
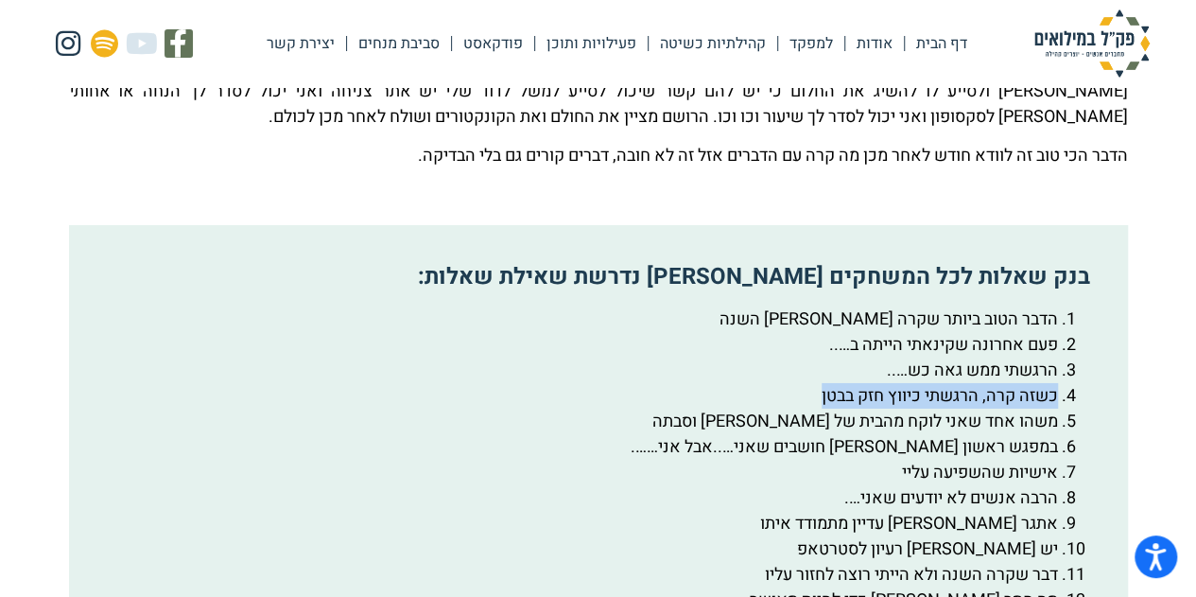
copy li "כשזה קרה, הרגשתי כיווץ חזק בבטן"
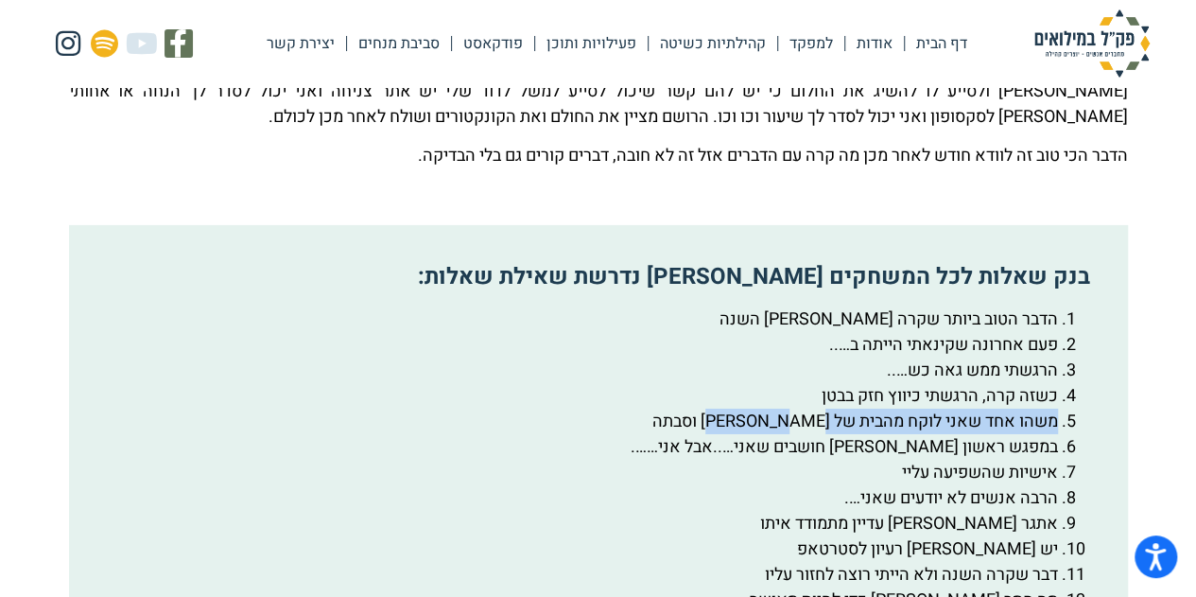
drag, startPoint x: 1057, startPoint y: 470, endPoint x: 714, endPoint y: 470, distance: 343.2
click at [705, 434] on li "משהו אחד שאני לוקח מהבית של [PERSON_NAME] וסבתה" at bounding box center [579, 421] width 958 height 26
copy li "משהו אחד שאני לוקח מהבית של [PERSON_NAME] וסבתה"
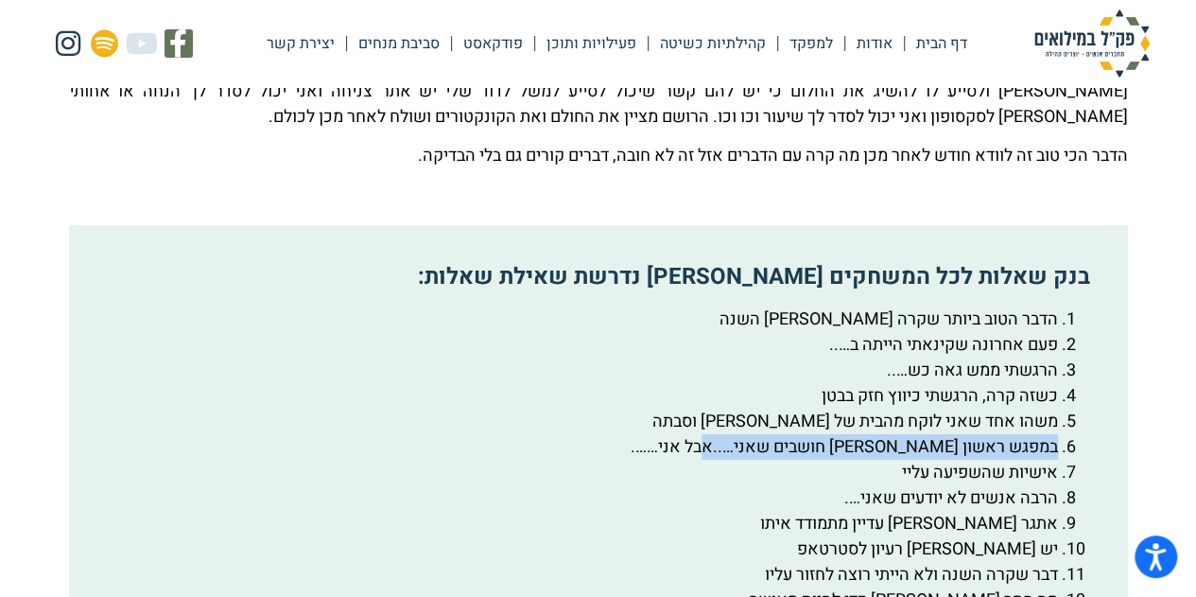
drag, startPoint x: 1055, startPoint y: 496, endPoint x: 713, endPoint y: 503, distance: 342.3
click at [692, 459] on li "במפגש ראשון [PERSON_NAME] חושבים שאני…..אבל אני……." at bounding box center [579, 447] width 958 height 26
copy li "במפגש ראשון [PERSON_NAME] חושבים שאני…..אבל אני……."
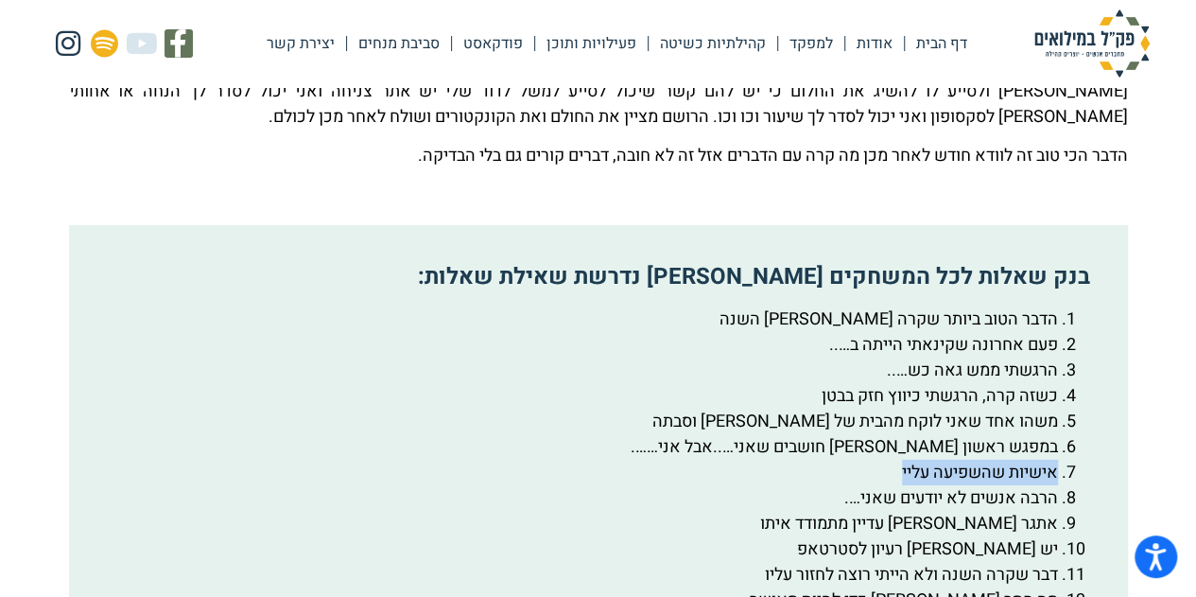
drag, startPoint x: 1054, startPoint y: 523, endPoint x: 853, endPoint y: 529, distance: 201.5
click at [853, 485] on li "אישיות שהשפיעה עליי" at bounding box center [579, 472] width 958 height 26
copy li "אישיות שהשפיעה עליי"
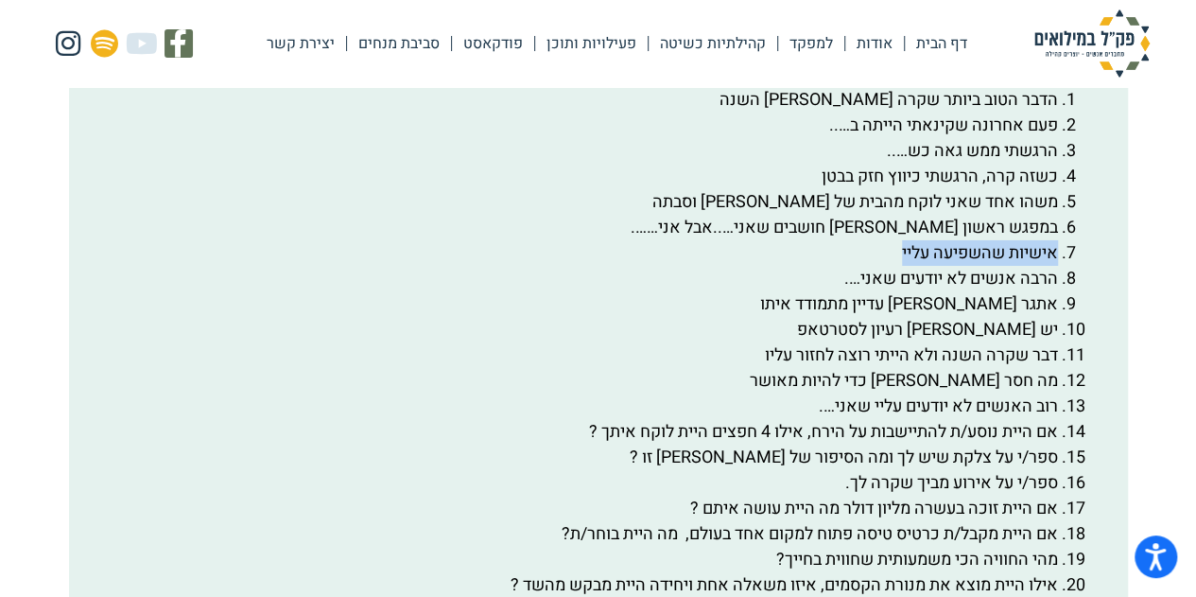
scroll to position [3301, 0]
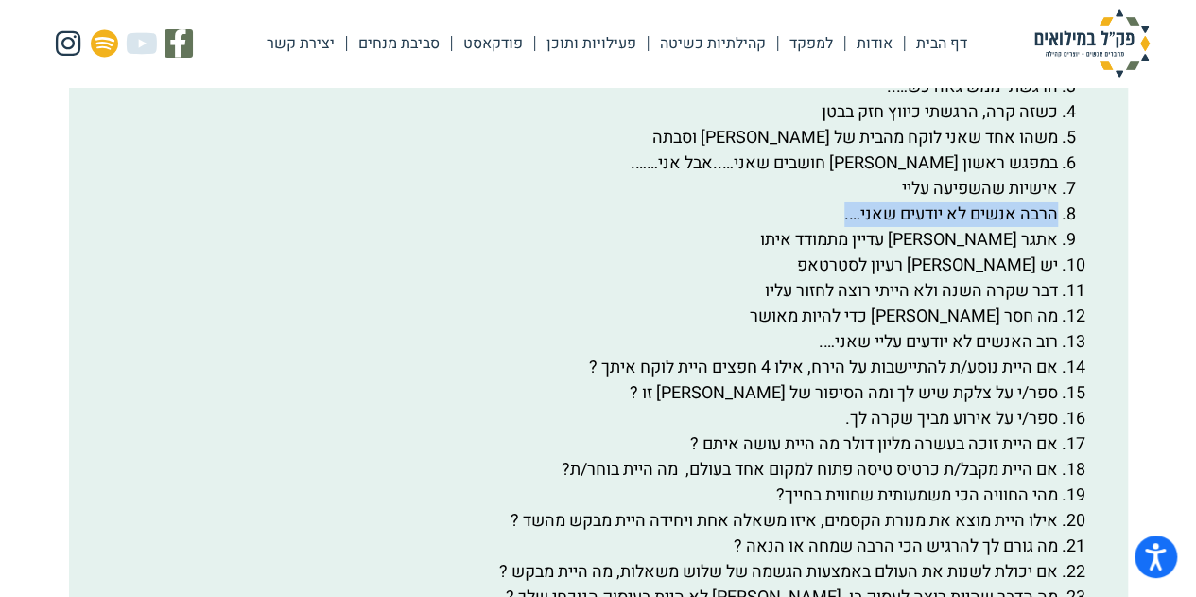
drag, startPoint x: 1057, startPoint y: 263, endPoint x: 751, endPoint y: 270, distance: 306.4
click at [745, 227] on li "הרבה אנשים לא יודעים שאני…." at bounding box center [579, 214] width 958 height 26
copy li "הרבה אנשים לא יודעים שאני…."
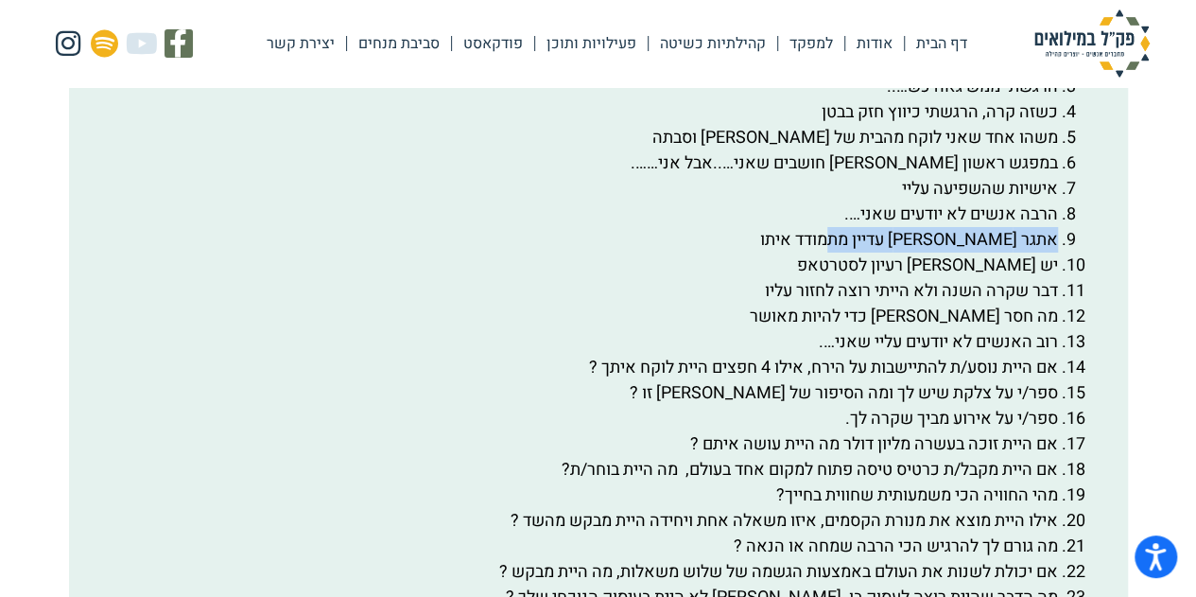
drag, startPoint x: 1053, startPoint y: 288, endPoint x: 812, endPoint y: 292, distance: 241.1
click at [812, 252] on li "אתגר [PERSON_NAME] עדיין מתמודד איתו" at bounding box center [579, 240] width 958 height 26
copy li "אתגר [PERSON_NAME] עדיין מתמודד איתו"
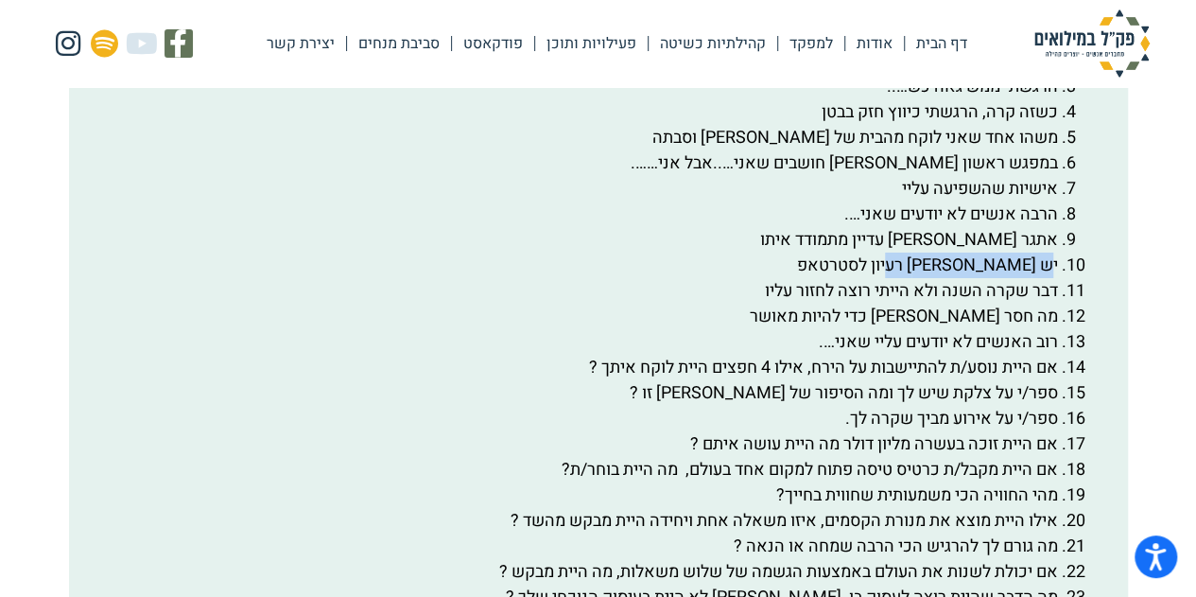
drag, startPoint x: 1055, startPoint y: 313, endPoint x: 864, endPoint y: 312, distance: 191.0
click at [864, 278] on li "יש [PERSON_NAME] רעיון לסטרטאפ" at bounding box center [579, 265] width 958 height 26
drag, startPoint x: 1057, startPoint y: 313, endPoint x: 885, endPoint y: 320, distance: 172.2
click at [885, 278] on li "יש [PERSON_NAME] רעיון לסטרטאפ" at bounding box center [579, 265] width 958 height 26
copy li "יש [PERSON_NAME] רעיון לסטרטאפ"
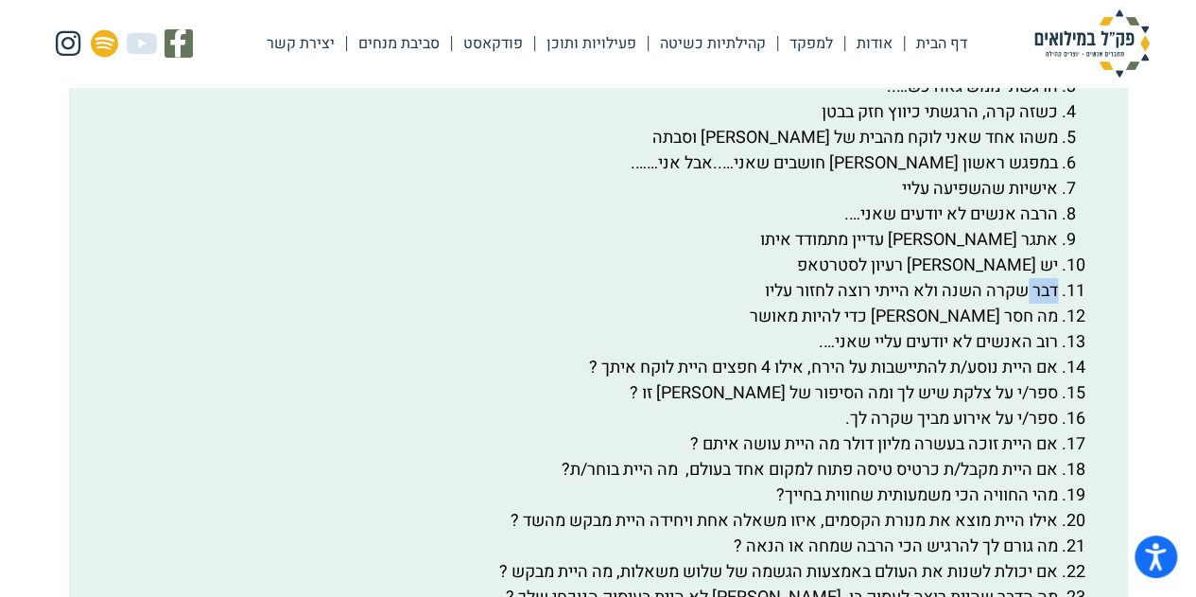
drag, startPoint x: 1057, startPoint y: 339, endPoint x: 1026, endPoint y: 343, distance: 31.4
click at [1026, 303] on li "דבר שקרה השנה ולא הייתי רוצה לחזור עליו" at bounding box center [579, 291] width 958 height 26
click at [1055, 303] on li "דבר שקרה השנה ולא הייתי רוצה לחזור עליו" at bounding box center [579, 291] width 958 height 26
drag, startPoint x: 1055, startPoint y: 338, endPoint x: 732, endPoint y: 342, distance: 323.4
click at [732, 303] on li "דבר שקרה השנה ולא הייתי רוצה לחזור עליו" at bounding box center [579, 291] width 958 height 26
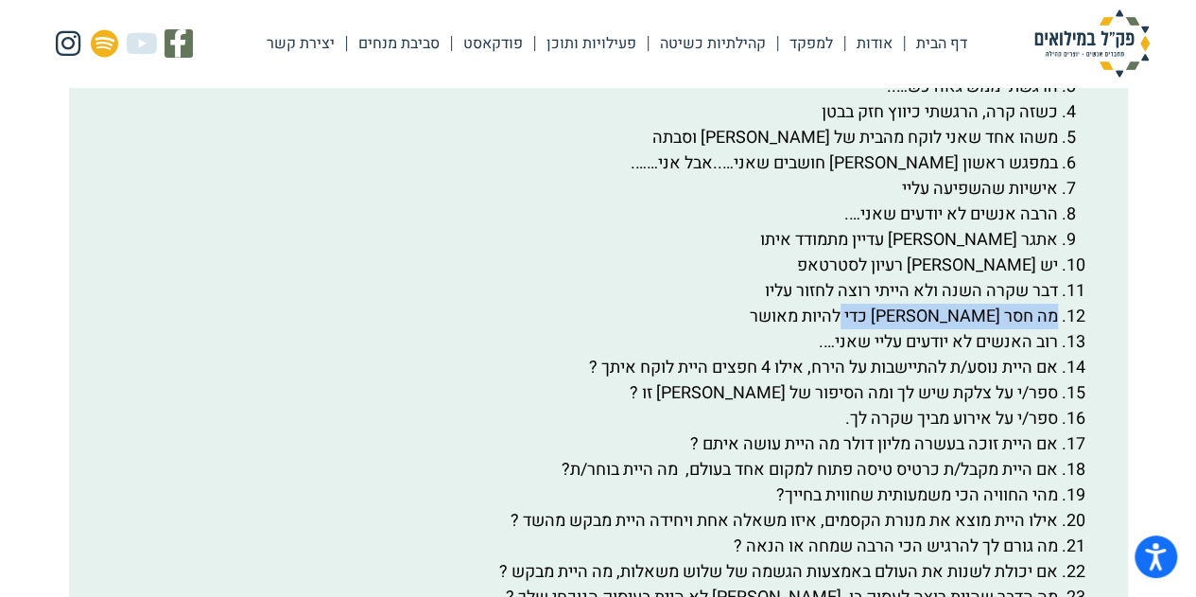
drag, startPoint x: 1056, startPoint y: 363, endPoint x: 804, endPoint y: 379, distance: 252.9
click at [804, 379] on ol "הדבר הטוב ביותר שקרה [PERSON_NAME] השנה פעם אחרונה שקינאתי הייתה ב….. הרגשתי ממ…" at bounding box center [598, 431] width 996 height 817
click at [944, 355] on li "רוב האנשים לא יודעים עליי שאני…." at bounding box center [579, 342] width 958 height 26
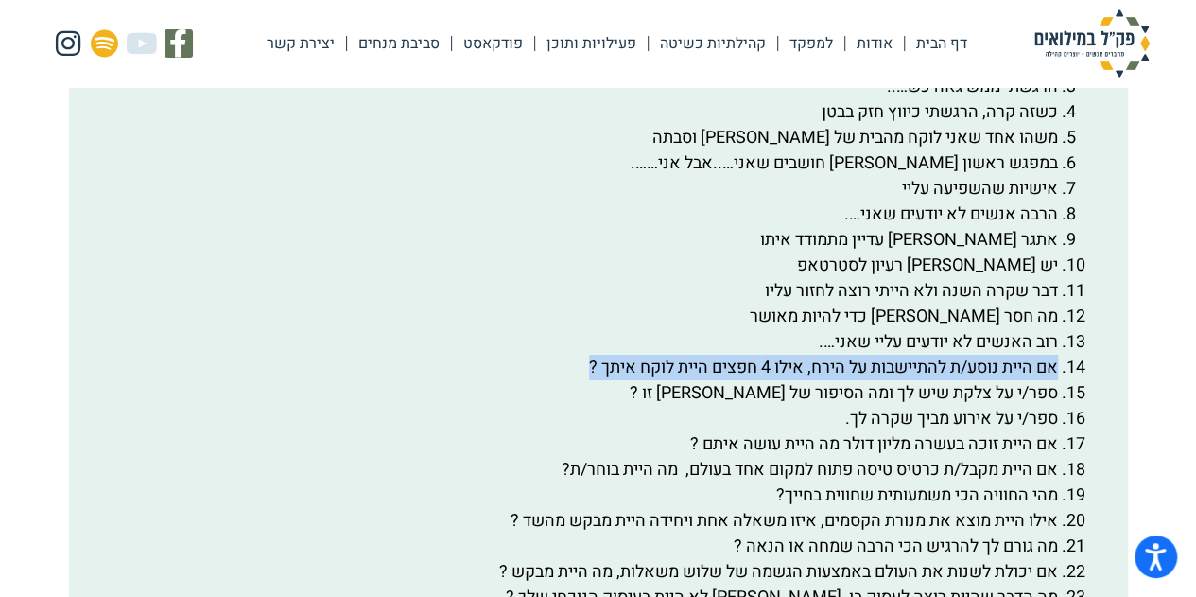
drag, startPoint x: 1056, startPoint y: 417, endPoint x: 560, endPoint y: 416, distance: 496.4
click at [560, 380] on li "אם היית נוסע/ת להתיישבות על הירח, אילו 4 חפצים היית לוקח איתך ?" at bounding box center [579, 368] width 958 height 26
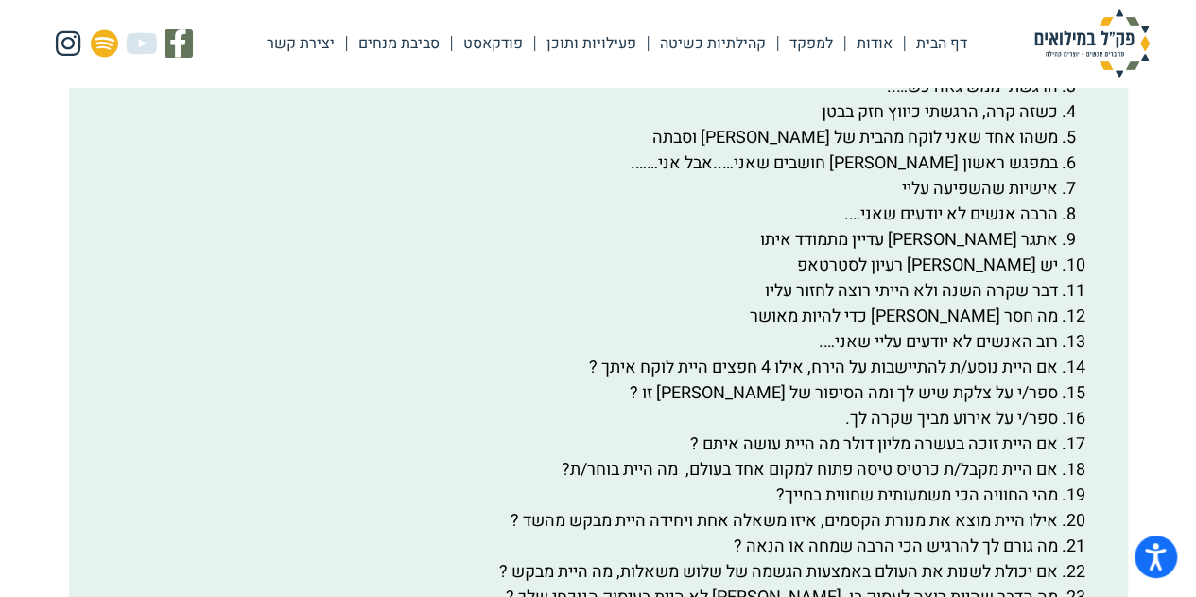
click at [976, 431] on li "ספר/י על אירוע מביך שקרה לך." at bounding box center [579, 419] width 958 height 26
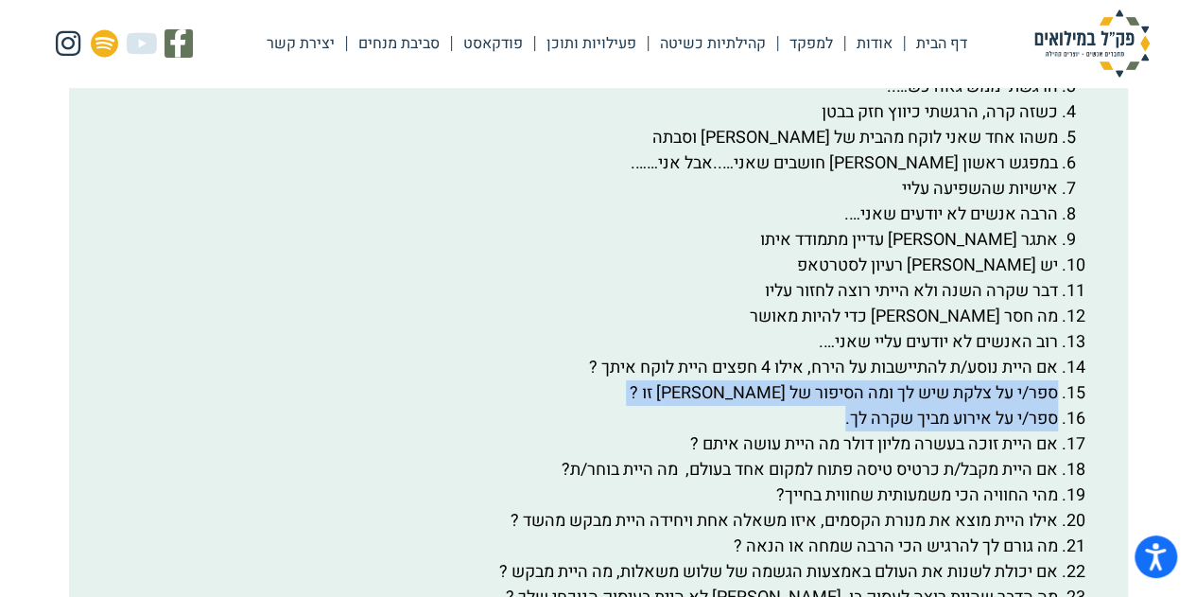
drag, startPoint x: 1055, startPoint y: 442, endPoint x: 656, endPoint y: 458, distance: 399.3
click at [656, 458] on ol "הדבר הטוב ביותר שקרה [PERSON_NAME] השנה פעם אחרונה שקינאתי הייתה ב….. הרגשתי ממ…" at bounding box center [598, 431] width 996 height 817
click at [861, 431] on li "ספר/י על אירוע מביך שקרה לך." at bounding box center [579, 419] width 958 height 26
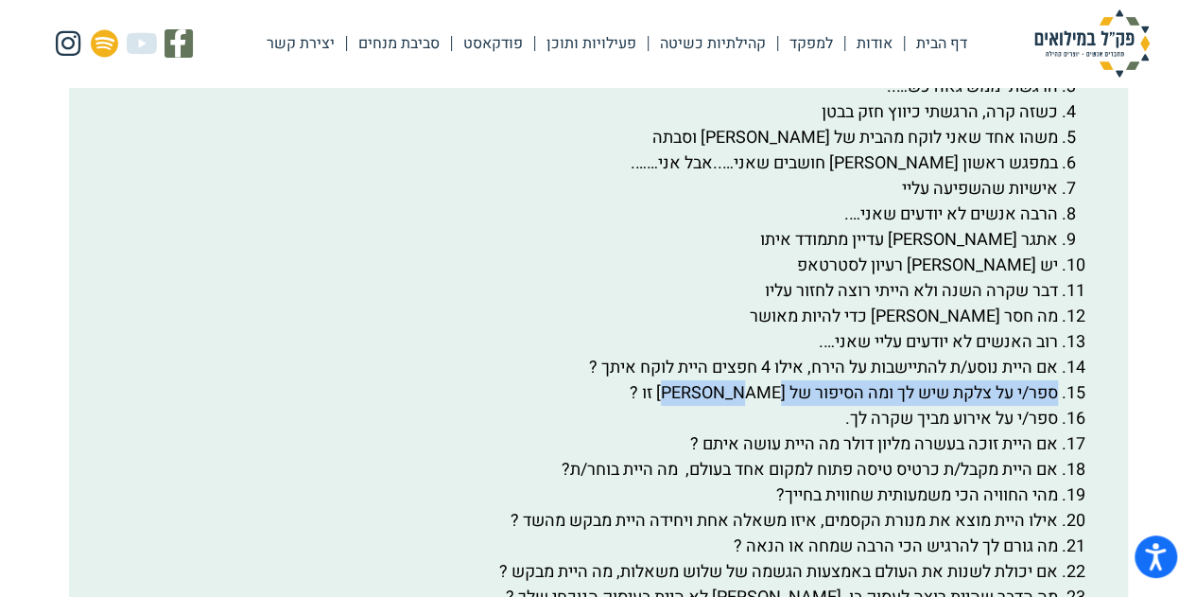
drag, startPoint x: 1057, startPoint y: 442, endPoint x: 702, endPoint y: 451, distance: 354.6
click at [702, 406] on li "ספר/י על צלקת שיש לך ומה הסיפור של [PERSON_NAME] זו ?" at bounding box center [579, 393] width 958 height 26
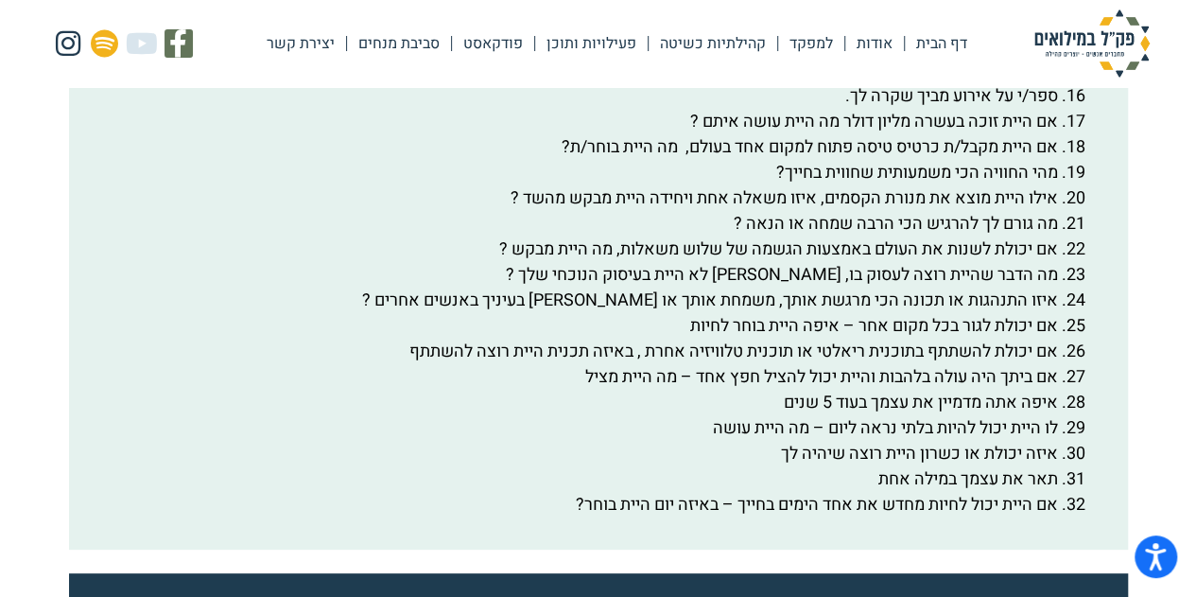
scroll to position [3584, 0]
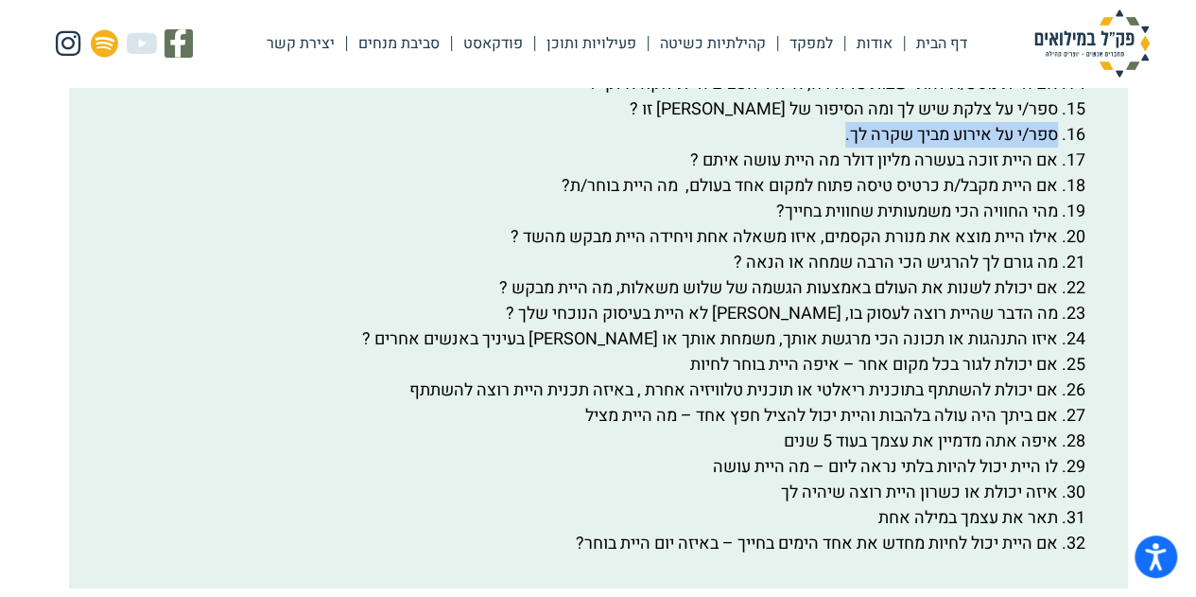
drag, startPoint x: 1055, startPoint y: 184, endPoint x: 781, endPoint y: 194, distance: 274.3
click at [781, 147] on li "ספר/י על אירוע מביך שקרה לך." at bounding box center [579, 135] width 958 height 26
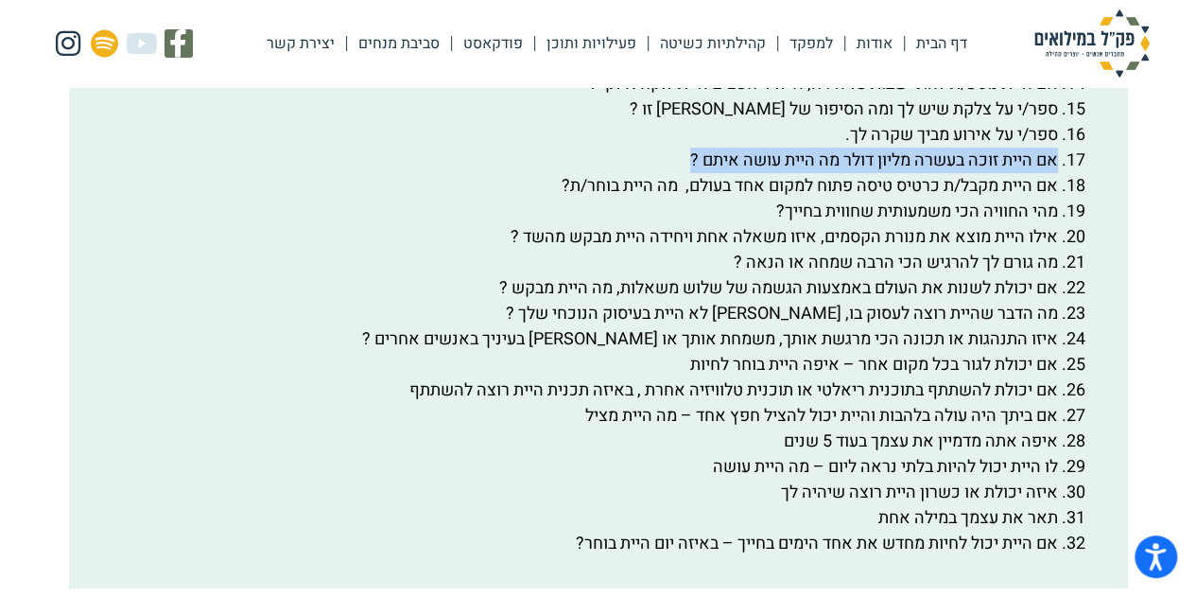
drag, startPoint x: 1055, startPoint y: 209, endPoint x: 780, endPoint y: 215, distance: 275.2
click at [676, 173] on li "אם היית זוכה בעשרה מליון דולר מה היית עושה איתם ?" at bounding box center [579, 160] width 958 height 26
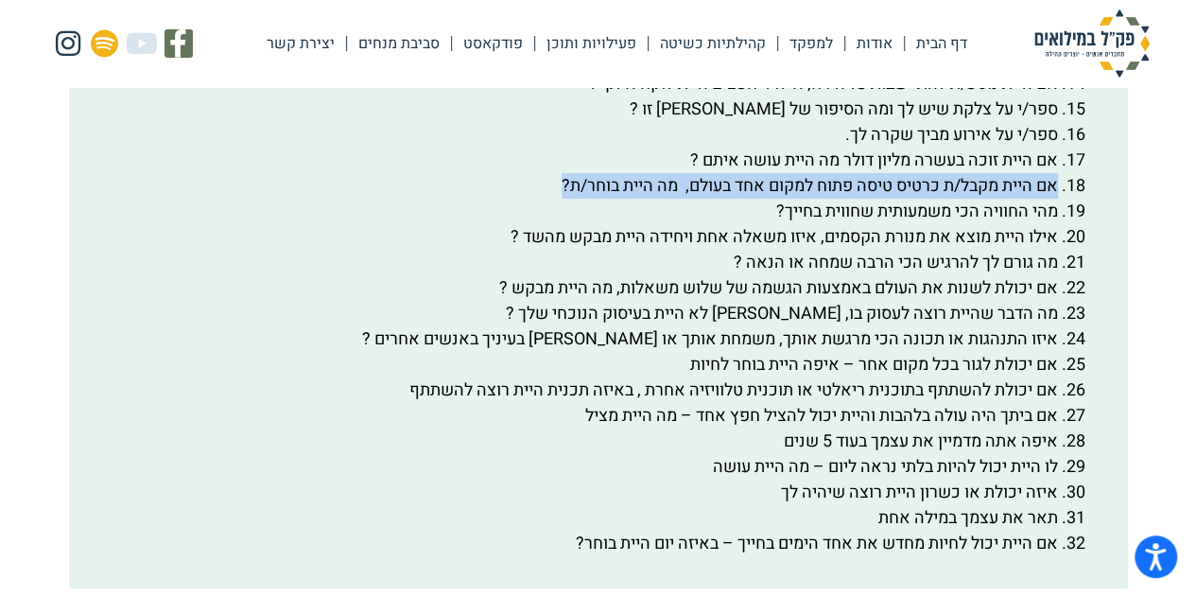
drag, startPoint x: 1057, startPoint y: 235, endPoint x: 503, endPoint y: 235, distance: 554.0
click at [503, 199] on li "אם היית מקבל/ת כרטיס טיסה פתוח למקום אחד בעולם, מה היית בוחר/ת?" at bounding box center [579, 186] width 958 height 26
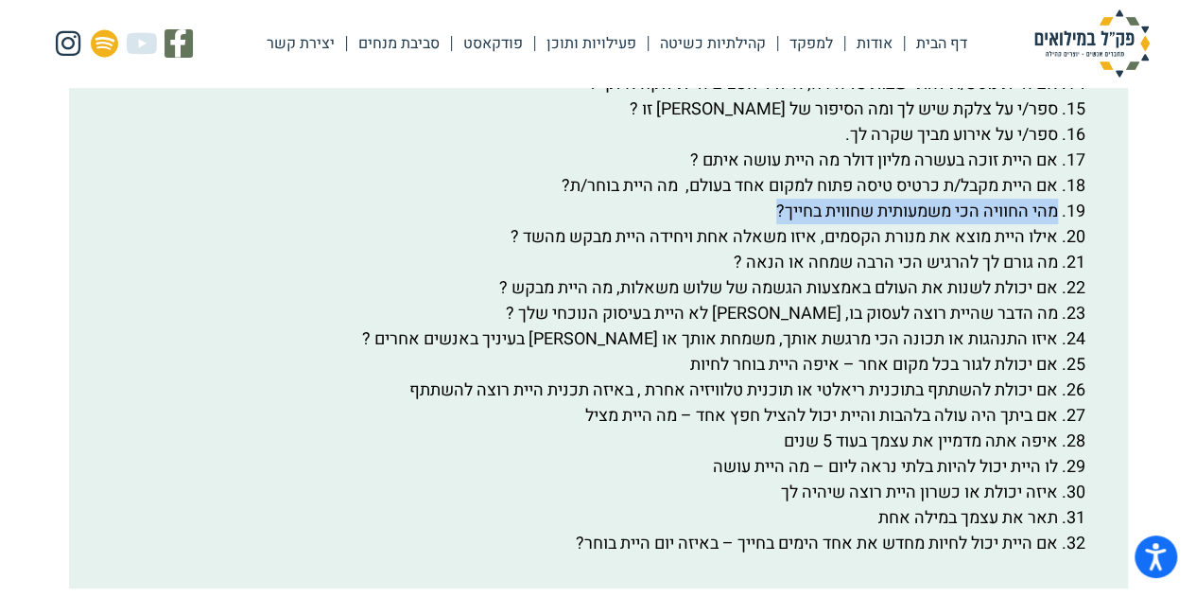
drag, startPoint x: 1055, startPoint y: 259, endPoint x: 745, endPoint y: 256, distance: 310.1
click at [745, 224] on li "מהי החוויה הכי משמעותית שחווית בחייך?" at bounding box center [579, 212] width 958 height 26
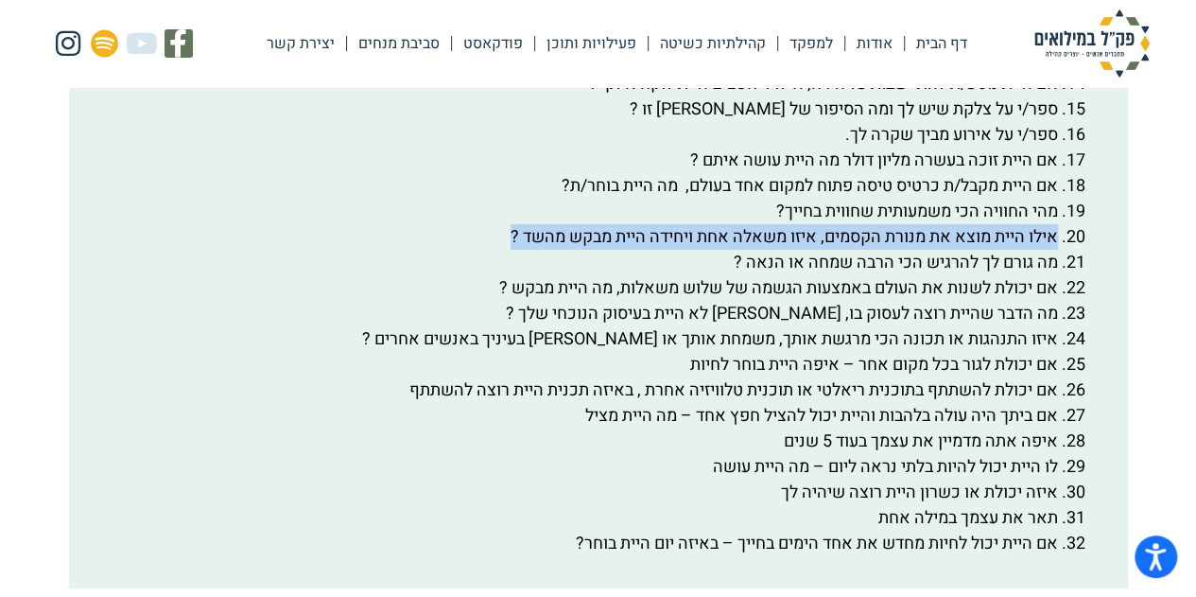
drag, startPoint x: 1055, startPoint y: 290, endPoint x: 444, endPoint y: 291, distance: 610.8
click at [444, 250] on li "אילו היית מוצא את מנורת הקסמים, איזו משאלה אחת ויחידה היית מבקש מהשד ?" at bounding box center [579, 237] width 958 height 26
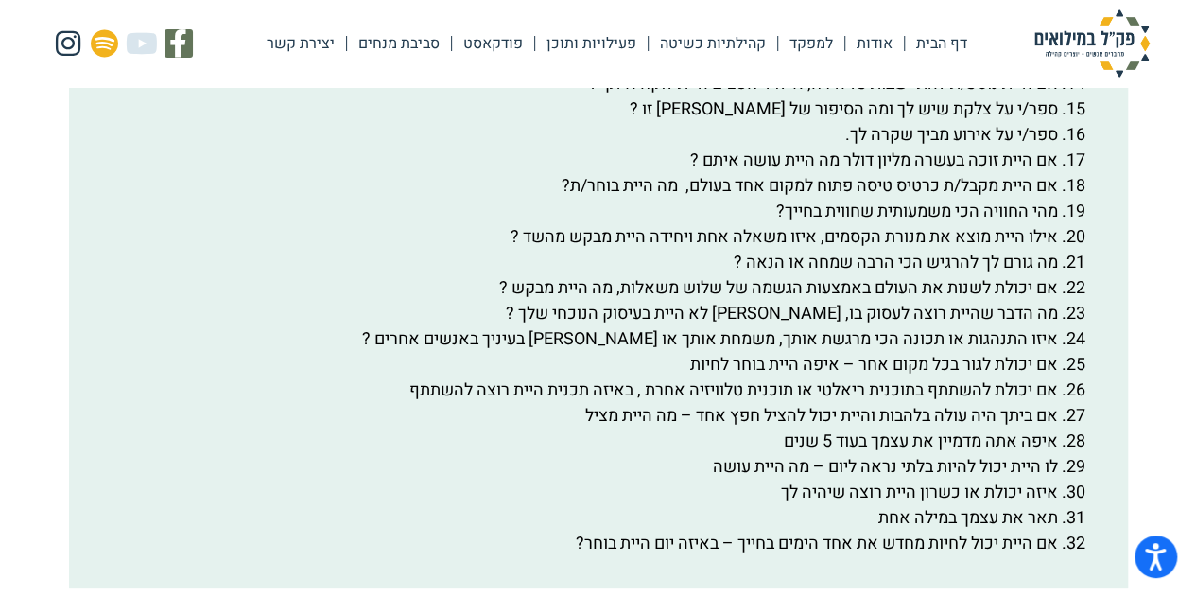
click at [983, 301] on li "אם יכולת לשנות את העולם באמצעות הגשמה של שלוש משאלות, מה היית מבקש ?" at bounding box center [579, 288] width 958 height 26
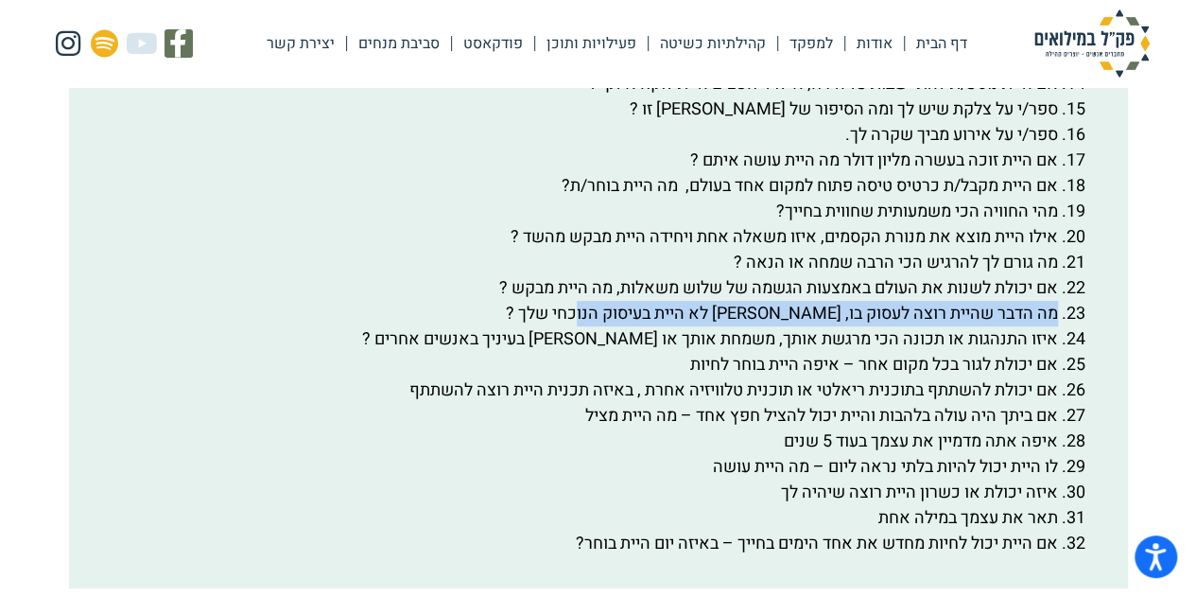
drag, startPoint x: 1055, startPoint y: 361, endPoint x: 576, endPoint y: 372, distance: 479.5
click at [576, 326] on li "מה הדבר שהיית רוצה לעסוק בו, [PERSON_NAME] לא היית בעיסוק הנוכחי שלך ?" at bounding box center [579, 314] width 958 height 26
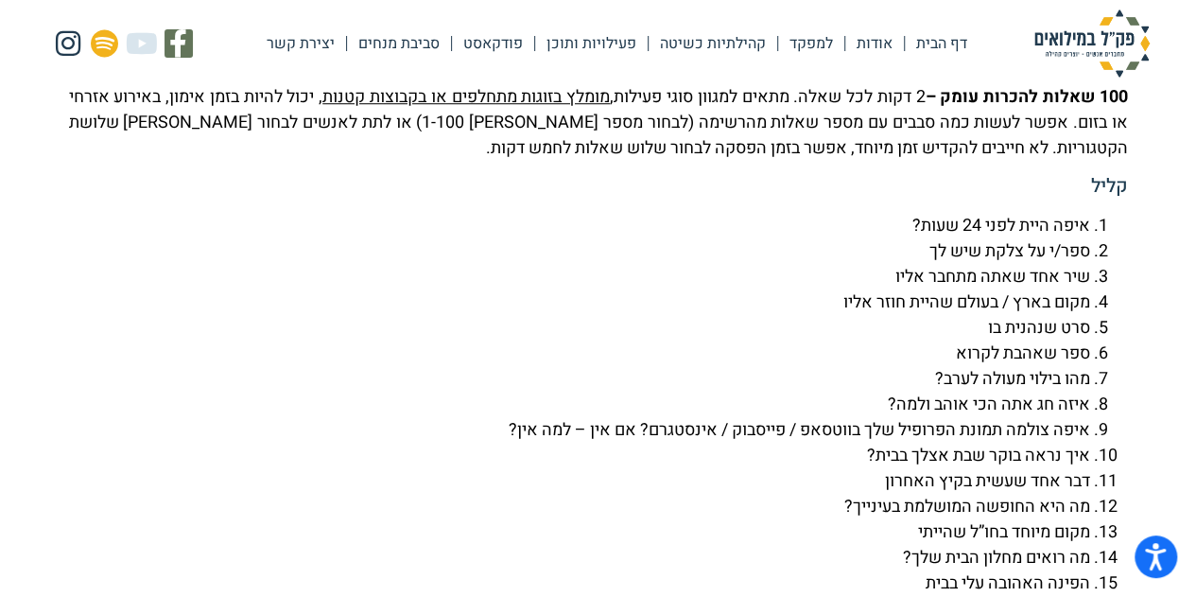
scroll to position [4151, 0]
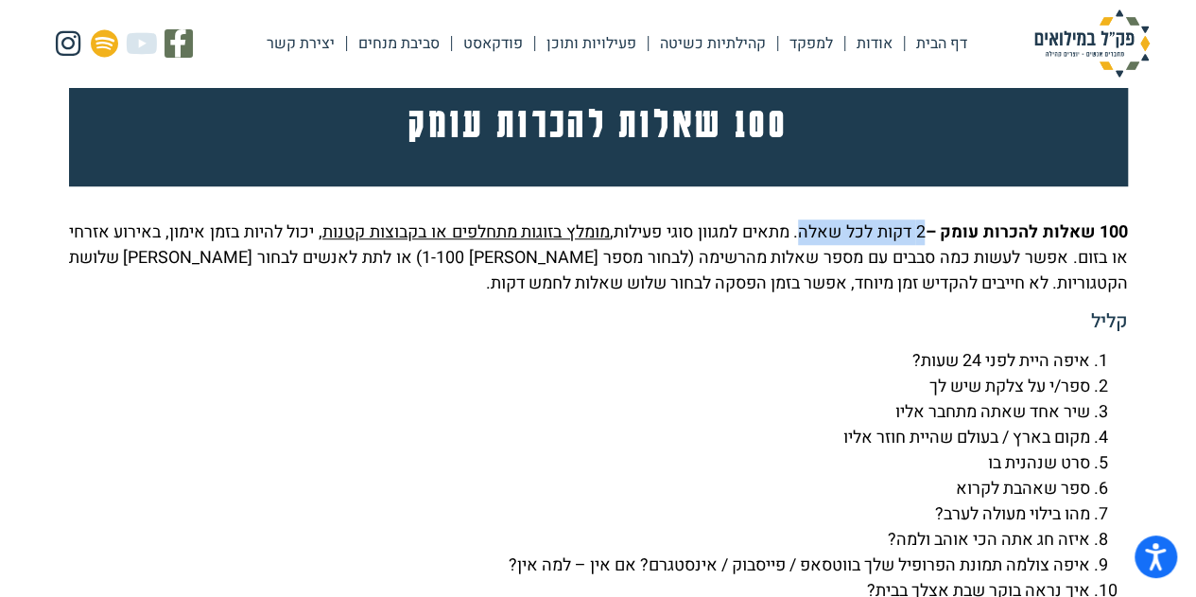
drag, startPoint x: 915, startPoint y: 283, endPoint x: 789, endPoint y: 285, distance: 126.7
click at [789, 285] on p "100 שאלות להכרות עומק – 2 דקות לכל שאלה. מתאים למגוון סוגי פעילות, מומלץ בזוגות…" at bounding box center [598, 257] width 1059 height 77
click at [516, 333] on h5 "קליל" at bounding box center [598, 321] width 1059 height 23
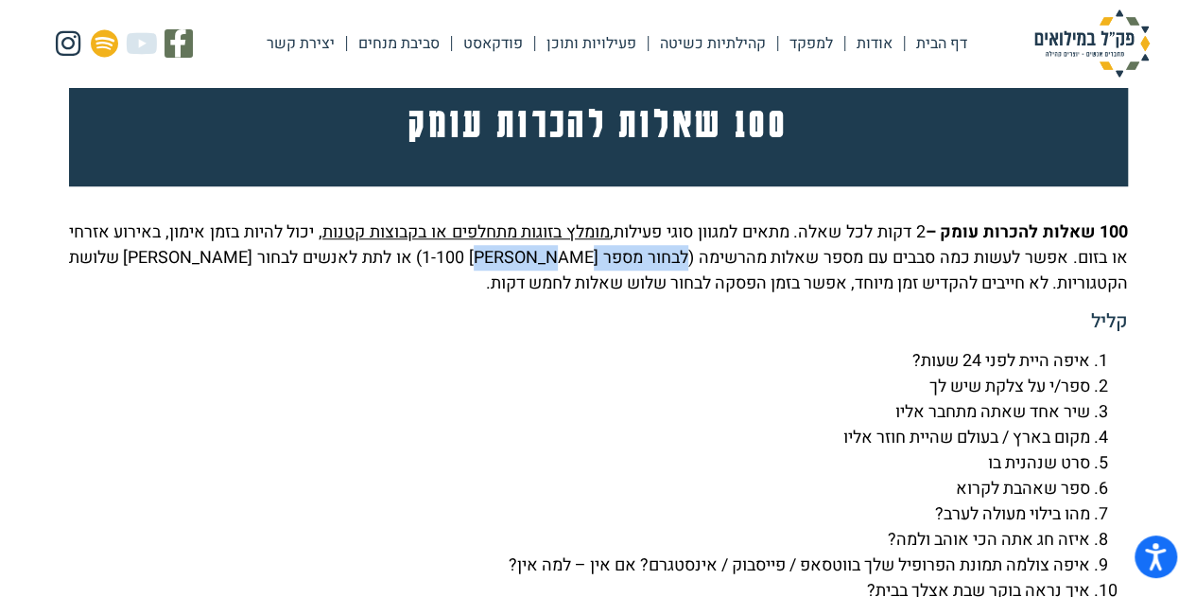
drag, startPoint x: 630, startPoint y: 308, endPoint x: 473, endPoint y: 304, distance: 157.0
click at [473, 296] on p "100 שאלות להכרות עומק – 2 דקות לכל שאלה. מתאים למגוון סוגי פעילות, מומלץ בזוגות…" at bounding box center [598, 257] width 1059 height 77
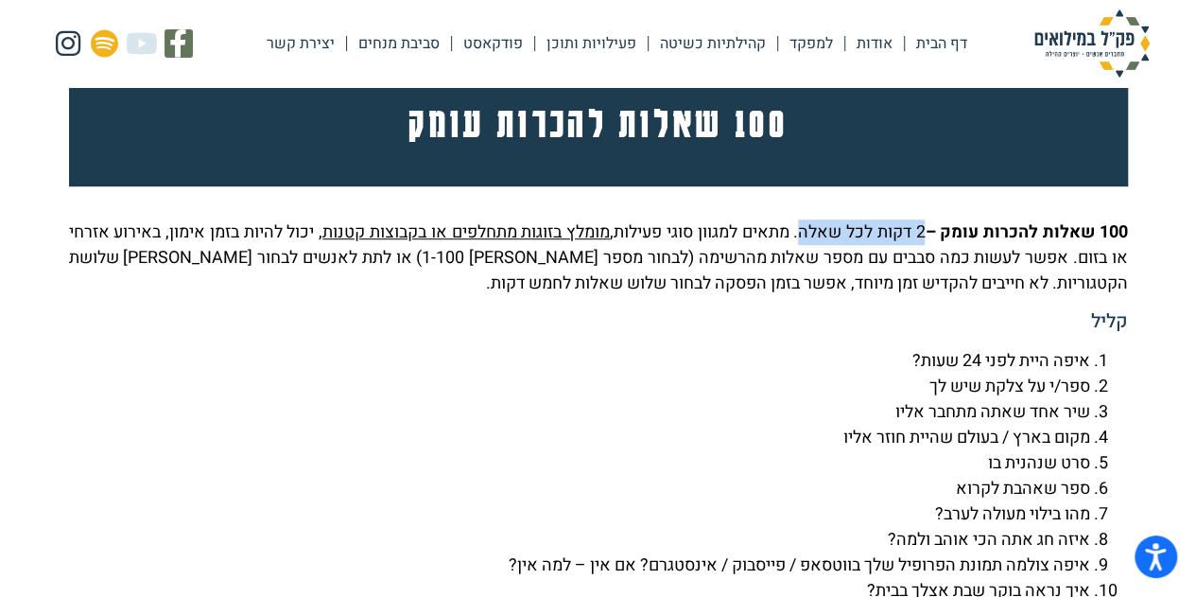
drag, startPoint x: 916, startPoint y: 279, endPoint x: 787, endPoint y: 280, distance: 129.5
click at [787, 280] on p "100 שאלות להכרות עומק – 2 דקות לכל שאלה. מתאים למגוון סוגי פעילות, מומלץ בזוגות…" at bounding box center [598, 257] width 1059 height 77
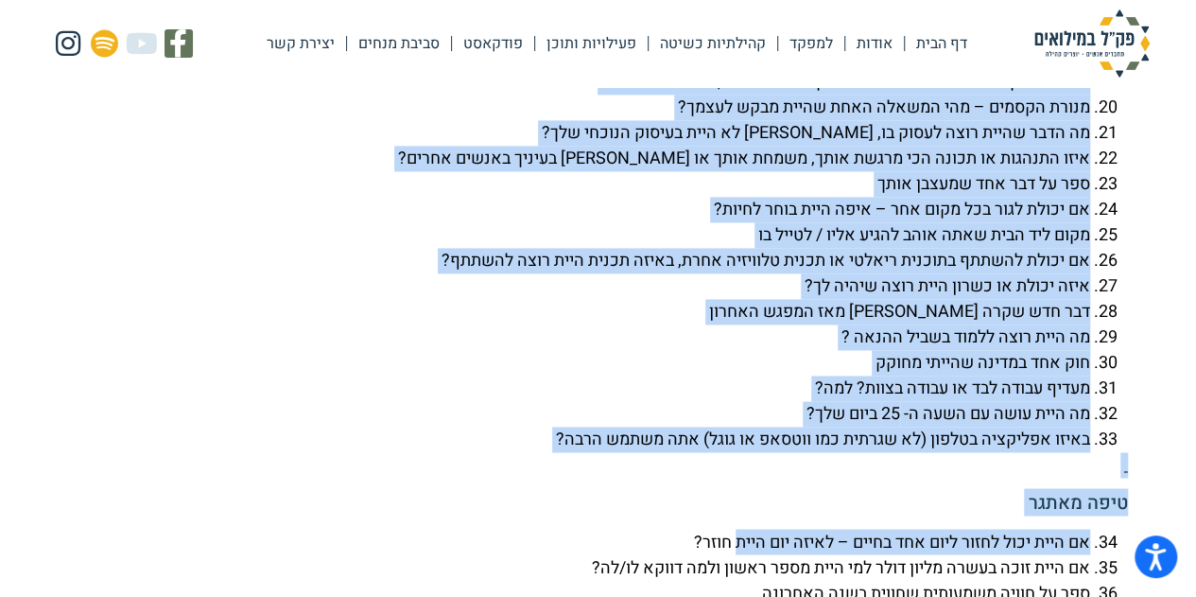
scroll to position [5028, 0]
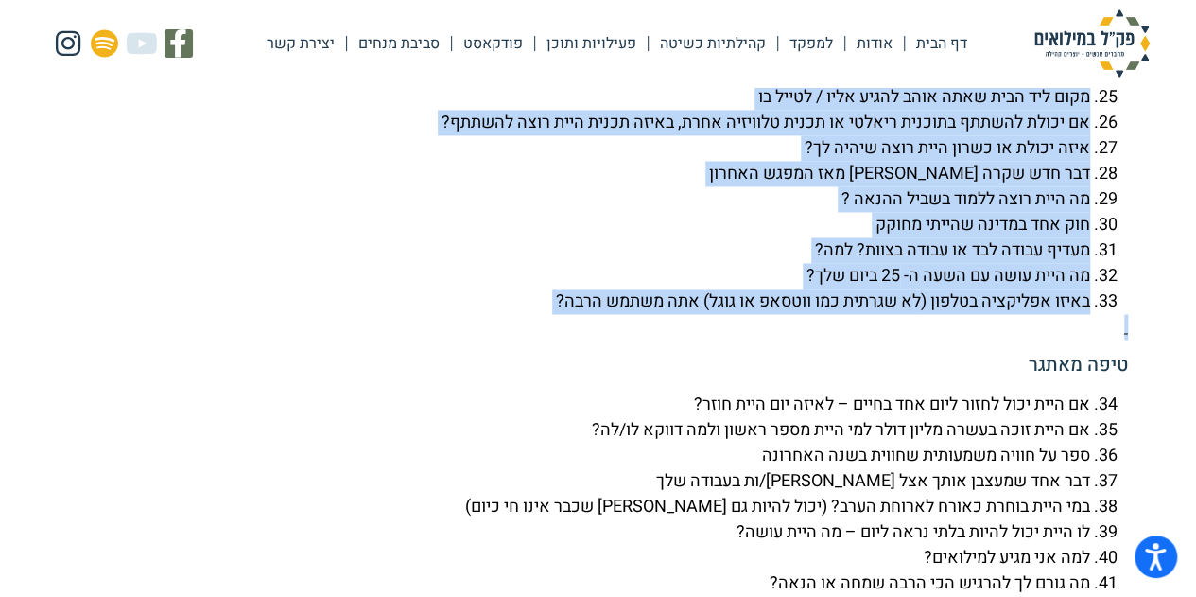
drag, startPoint x: 1127, startPoint y: 181, endPoint x: 581, endPoint y: 387, distance: 583.2
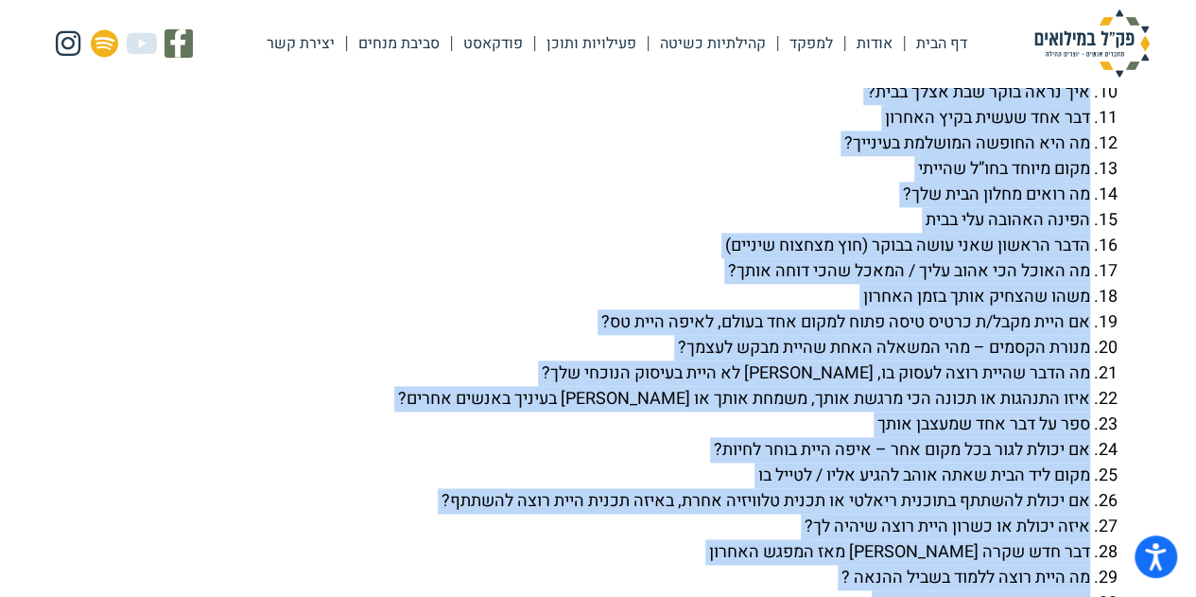
scroll to position [4650, 0]
click at [697, 258] on li "הדבר הראשון שאני עושה בבוקר (חוץ מצחצוח שיניים)" at bounding box center [579, 246] width 1021 height 26
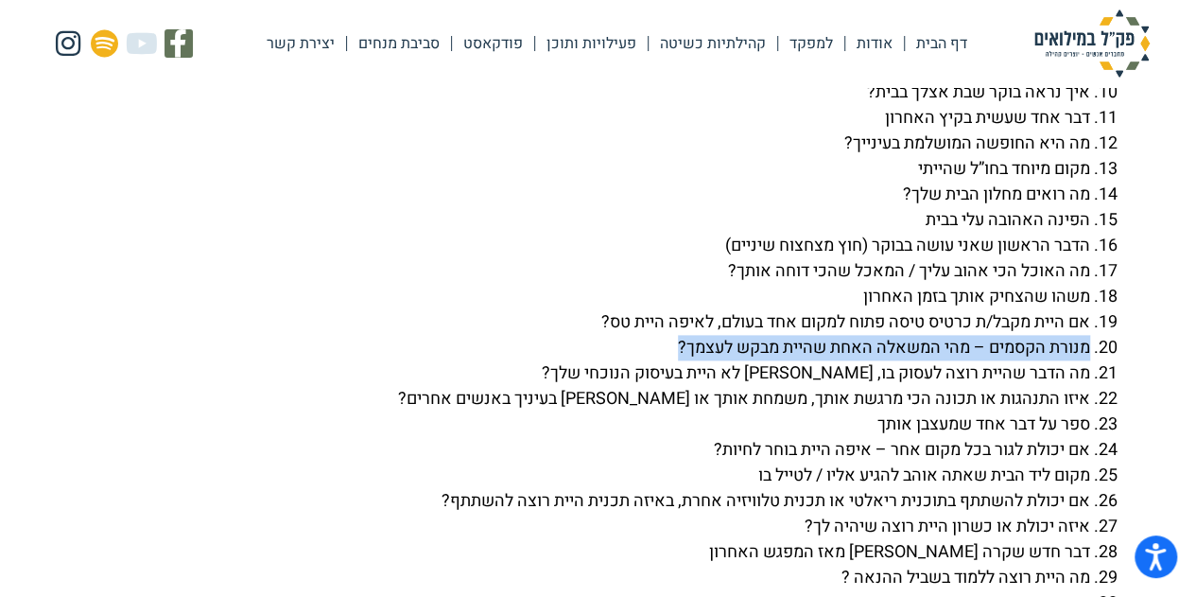
drag, startPoint x: 1087, startPoint y: 392, endPoint x: 666, endPoint y: 401, distance: 421.8
click at [666, 360] on li "מנורת הקסמים – מהי המשאלה האחת שהיית מבקש לעצמך?" at bounding box center [579, 348] width 1021 height 26
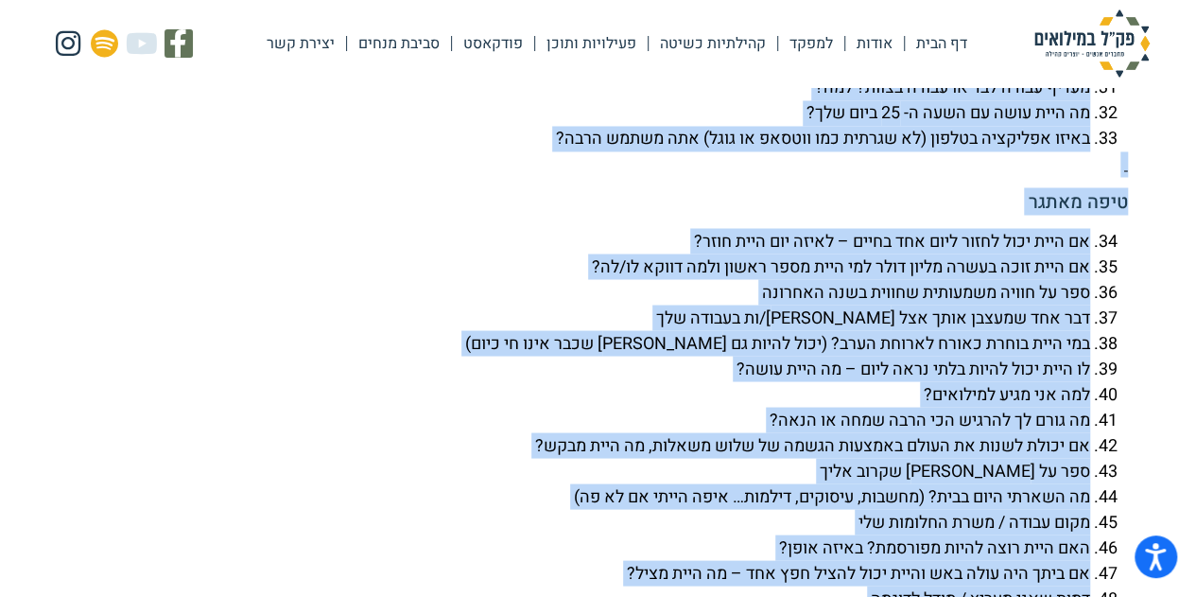
scroll to position [5289, 0]
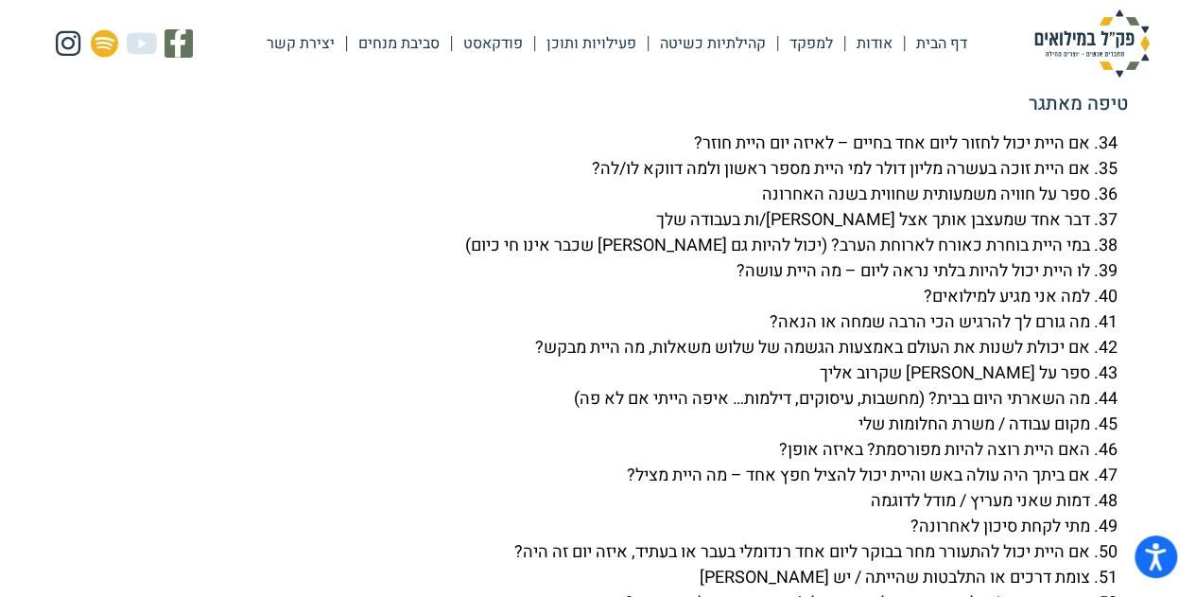
drag, startPoint x: 1089, startPoint y: 422, endPoint x: 609, endPoint y: 116, distance: 569.2
click at [609, 116] on div "100 שאלות להכרות עומק – 2 דקות לכל שאלה. מתאים למגוון סוגי פעילות, מומלץ בזוגות…" at bounding box center [598, 499] width 1059 height 2834
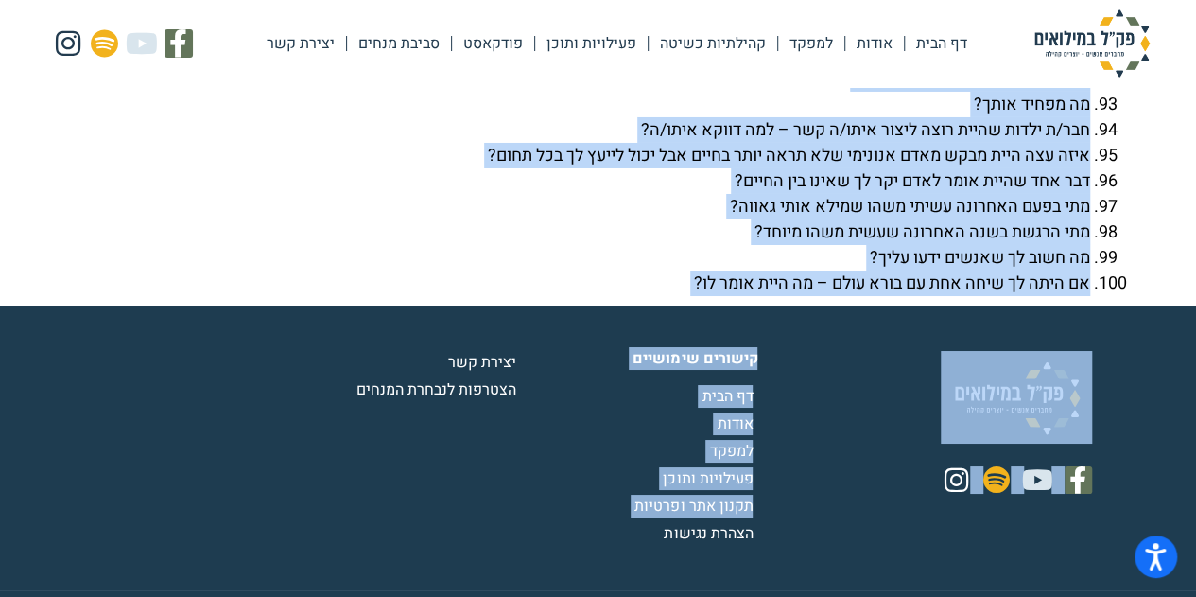
scroll to position [6928, 0]
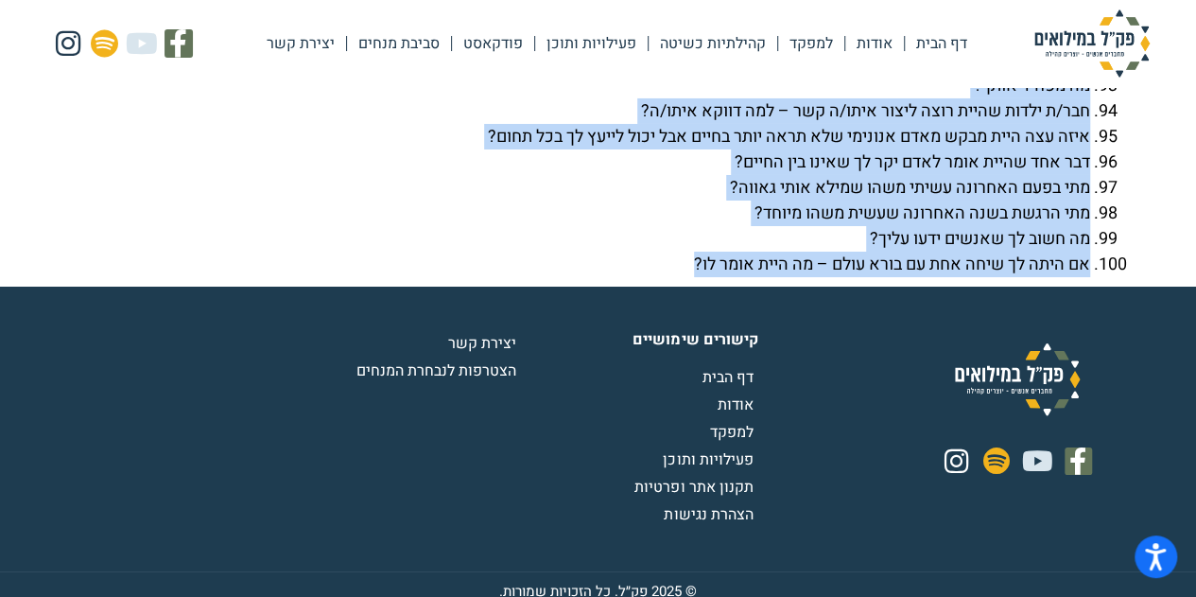
drag, startPoint x: 1124, startPoint y: 179, endPoint x: 564, endPoint y: 328, distance: 579.3
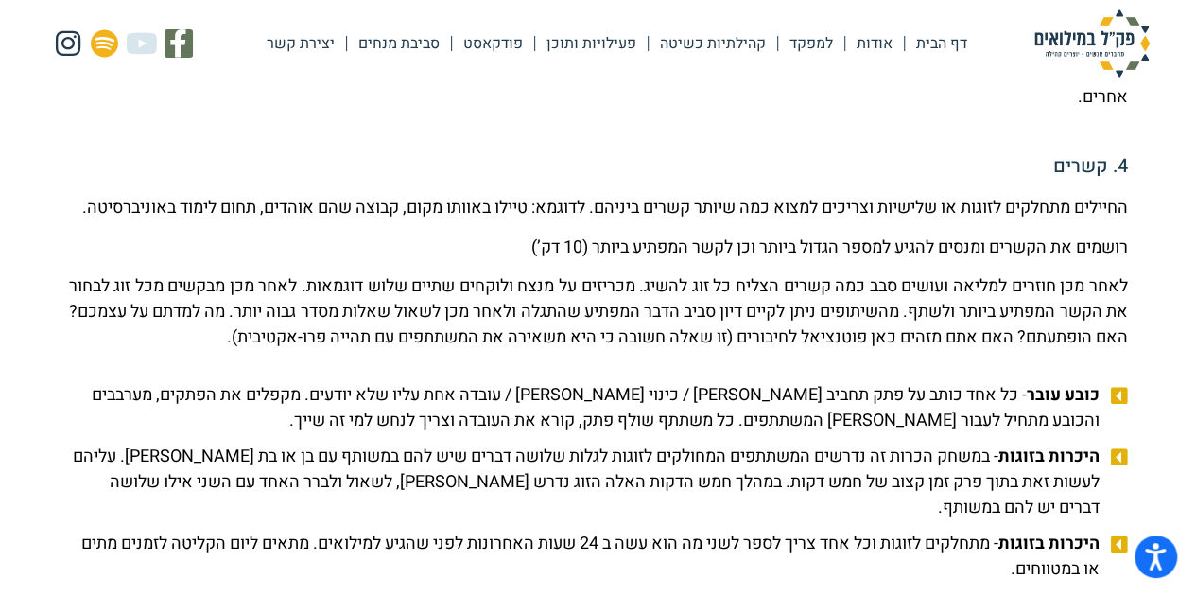
scroll to position [1728, 0]
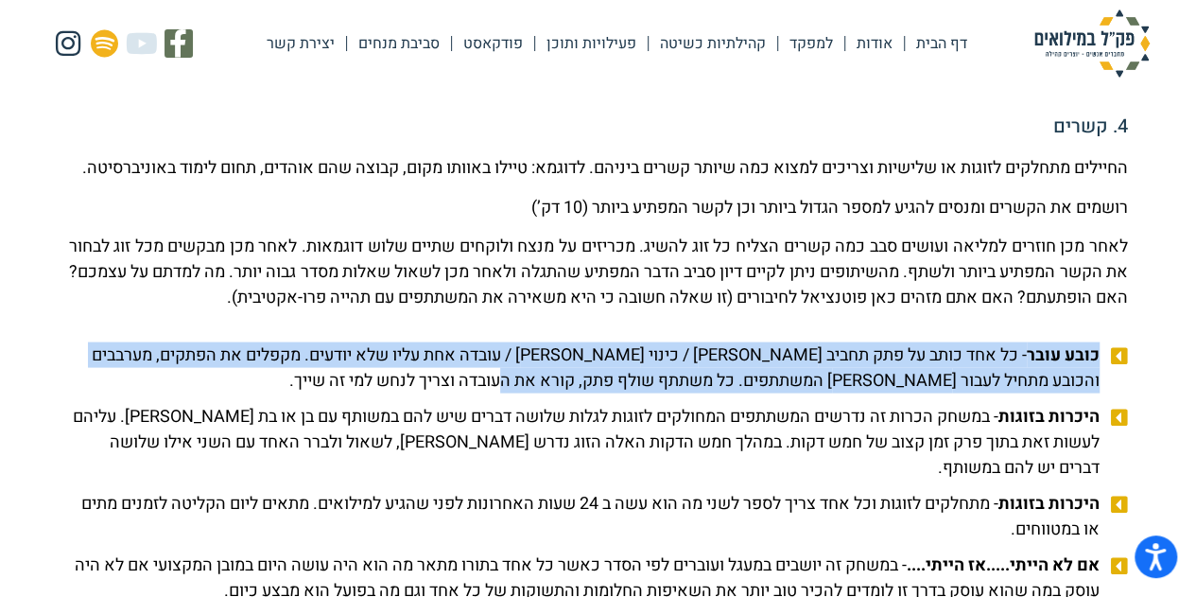
drag, startPoint x: 1096, startPoint y: 379, endPoint x: 551, endPoint y: 406, distance: 545.2
click at [551, 392] on span "כובע עובר - כל אחד כותב על פתק תחביב [PERSON_NAME] / כינוי [PERSON_NAME] / עובד…" at bounding box center [586, 366] width 1035 height 51
